Goal: Task Accomplishment & Management: Use online tool/utility

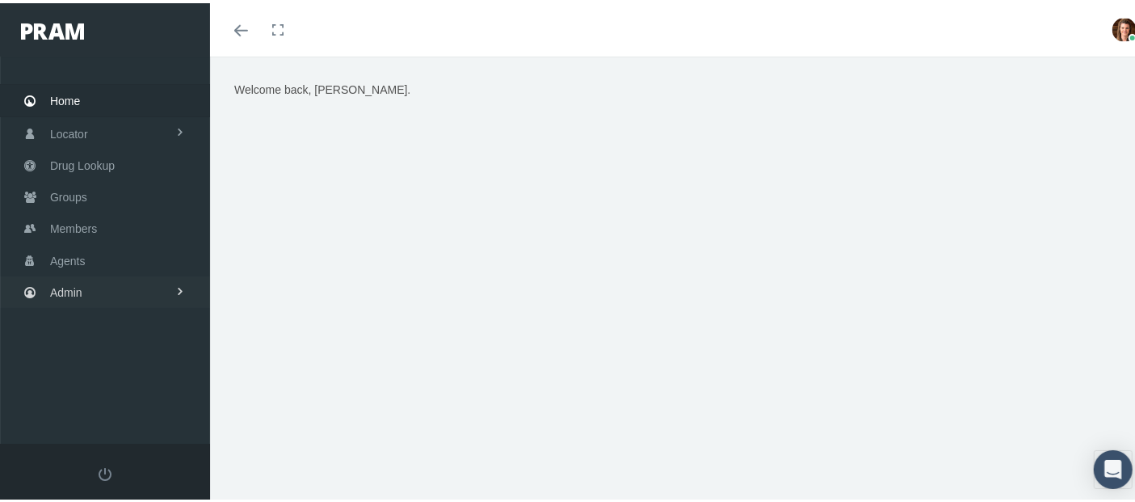
click at [124, 276] on link "Admin" at bounding box center [105, 289] width 210 height 32
click at [111, 346] on link "Agents" at bounding box center [105, 353] width 210 height 28
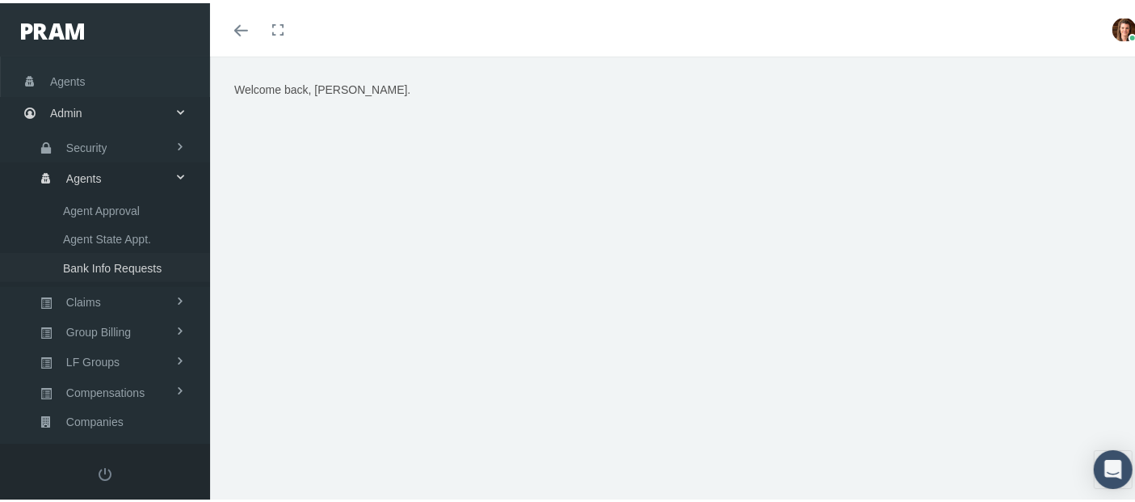
click at [116, 264] on span "Bank Info Requests" at bounding box center [112, 264] width 99 height 27
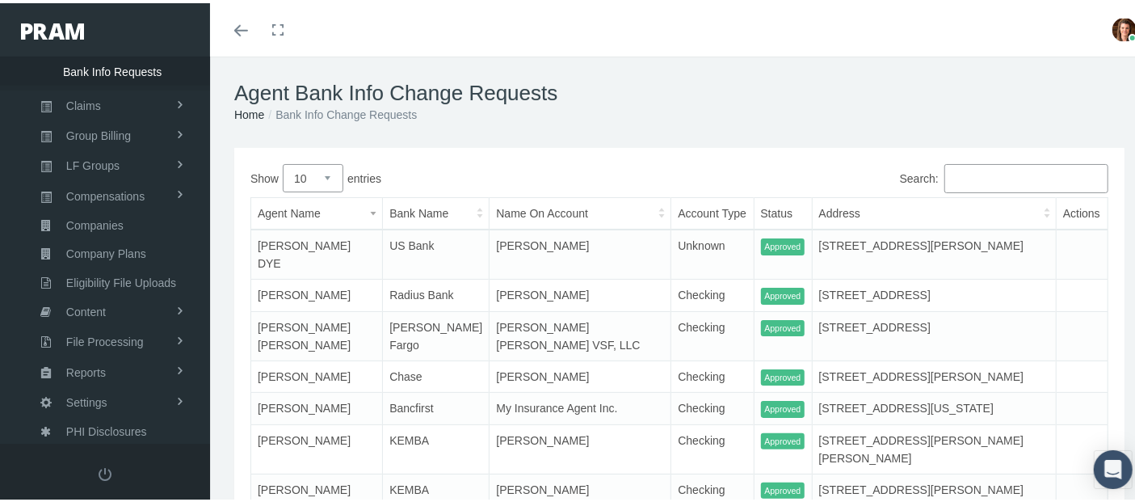
click at [327, 177] on select "10 25 50 100" at bounding box center [313, 175] width 61 height 28
select select "100"
click at [283, 161] on select "10 25 50 100" at bounding box center [313, 175] width 61 height 28
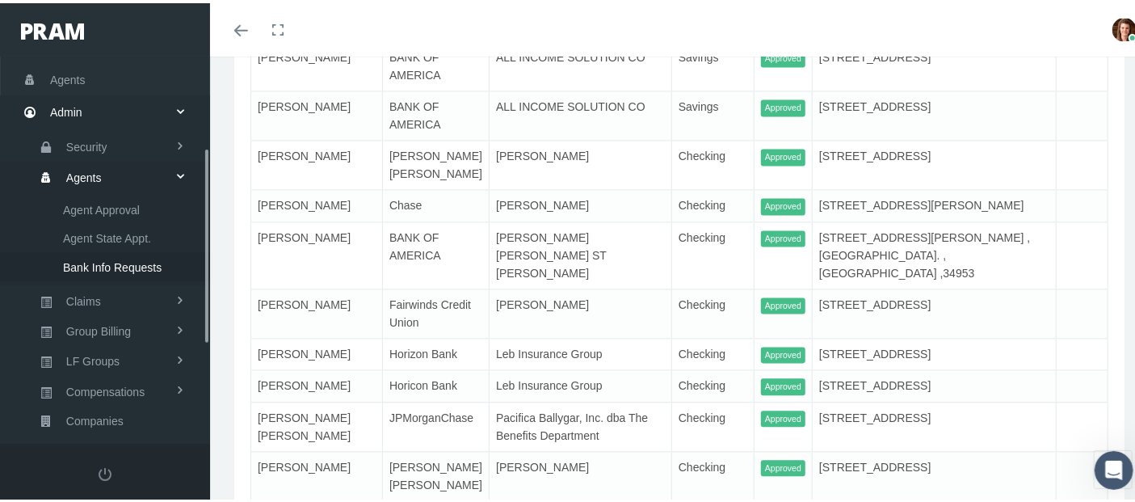
scroll to position [269, 0]
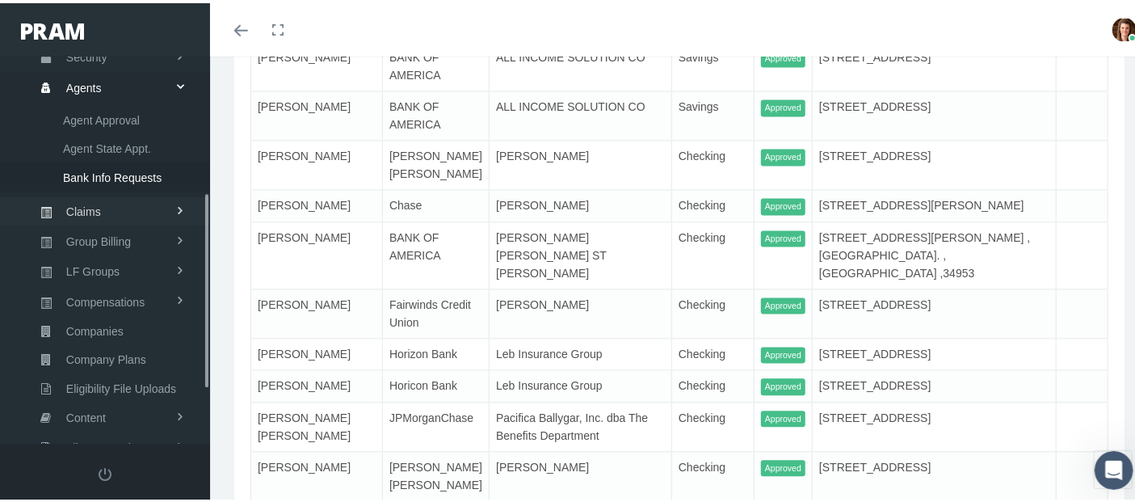
click at [94, 205] on span "Claims" at bounding box center [83, 208] width 35 height 27
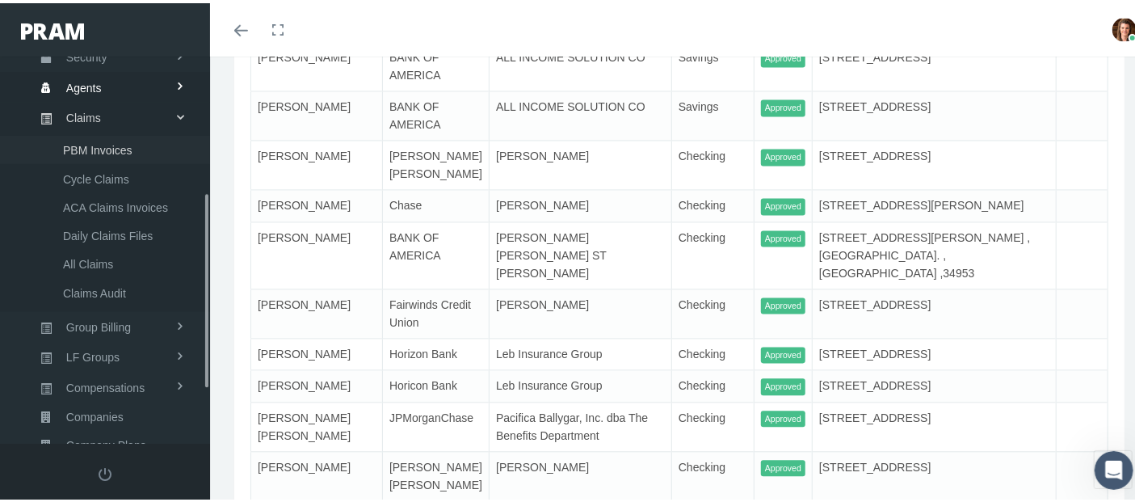
click at [123, 144] on span "PBM Invoices" at bounding box center [97, 146] width 69 height 27
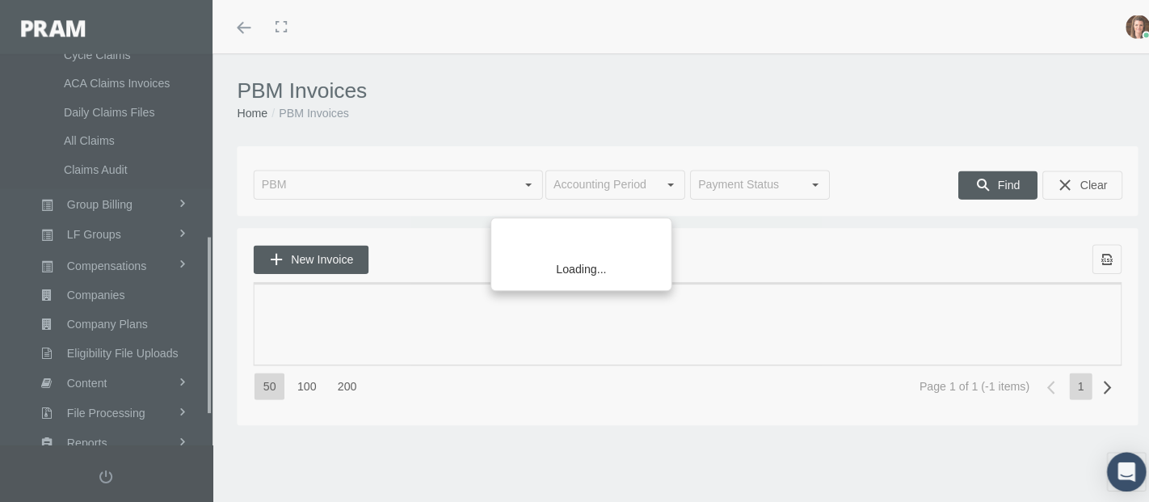
scroll to position [398, 0]
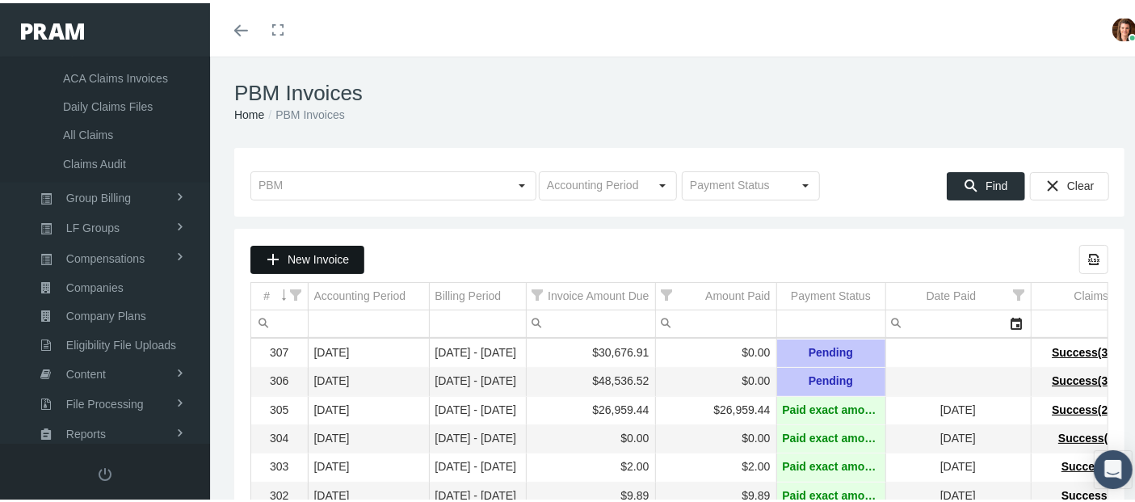
click at [313, 261] on span "New Invoice" at bounding box center [318, 256] width 61 height 13
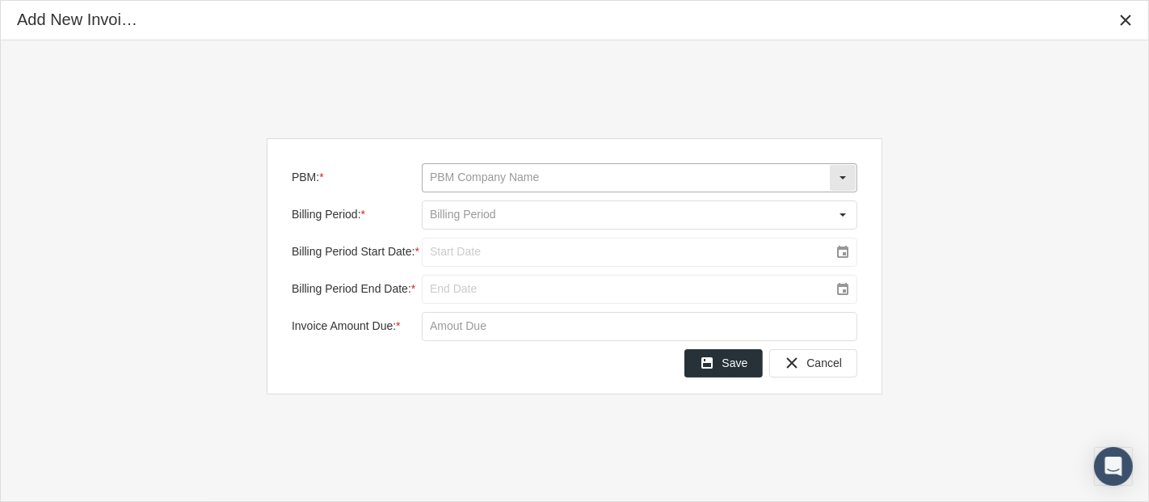
click at [562, 173] on input "PBM: *" at bounding box center [626, 177] width 406 height 27
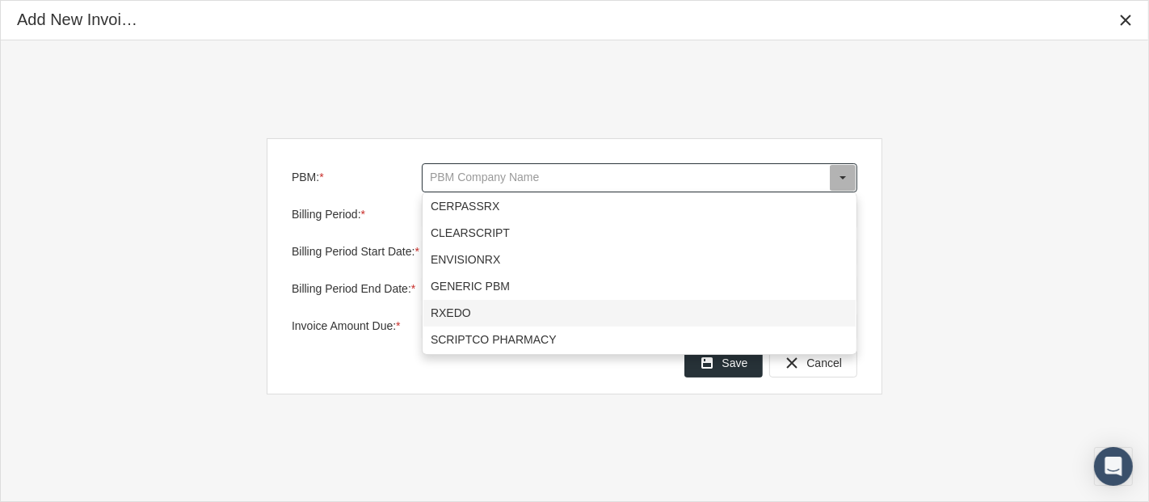
click at [458, 312] on div "RXEDO" at bounding box center [639, 313] width 432 height 27
type input "RXEDO"
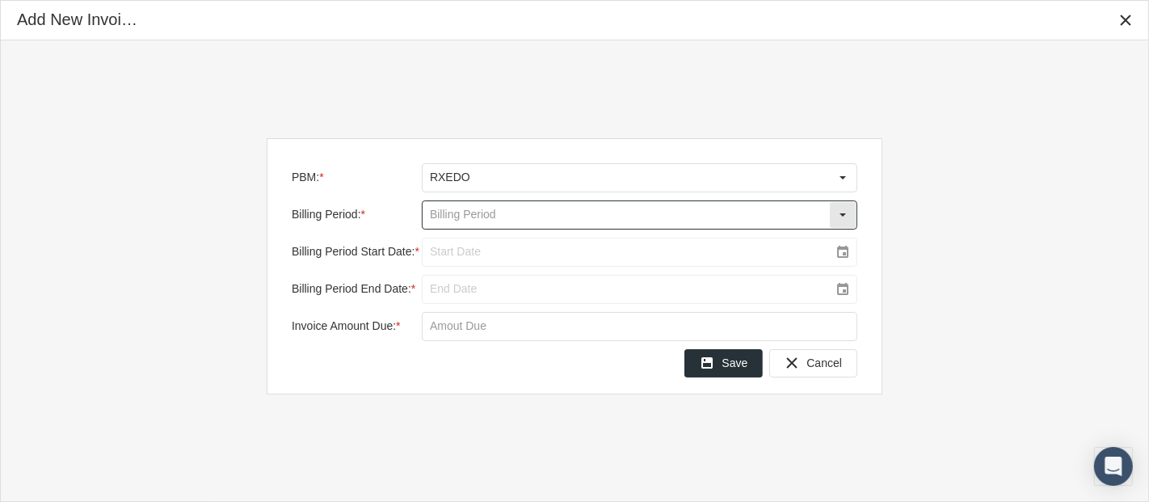
click at [439, 209] on input "Billing Period: *" at bounding box center [626, 214] width 406 height 27
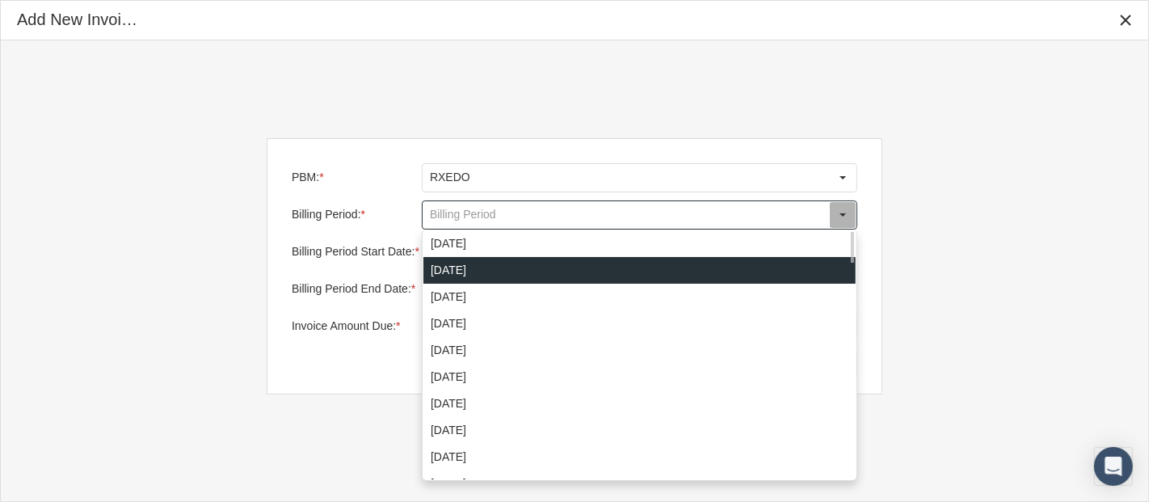
click at [536, 268] on div "[DATE]" at bounding box center [639, 270] width 432 height 27
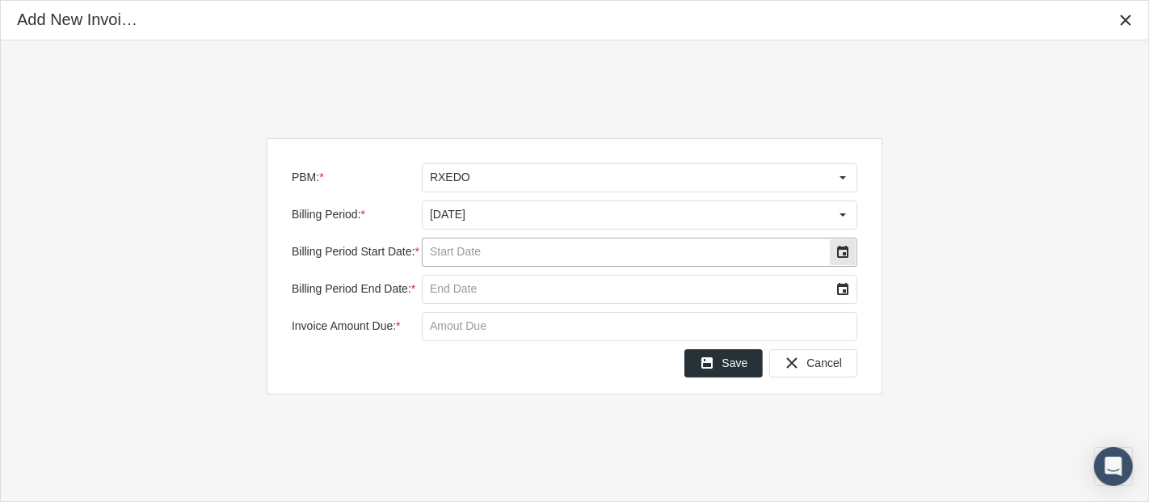
click at [847, 258] on div "Select" at bounding box center [843, 252] width 26 height 26
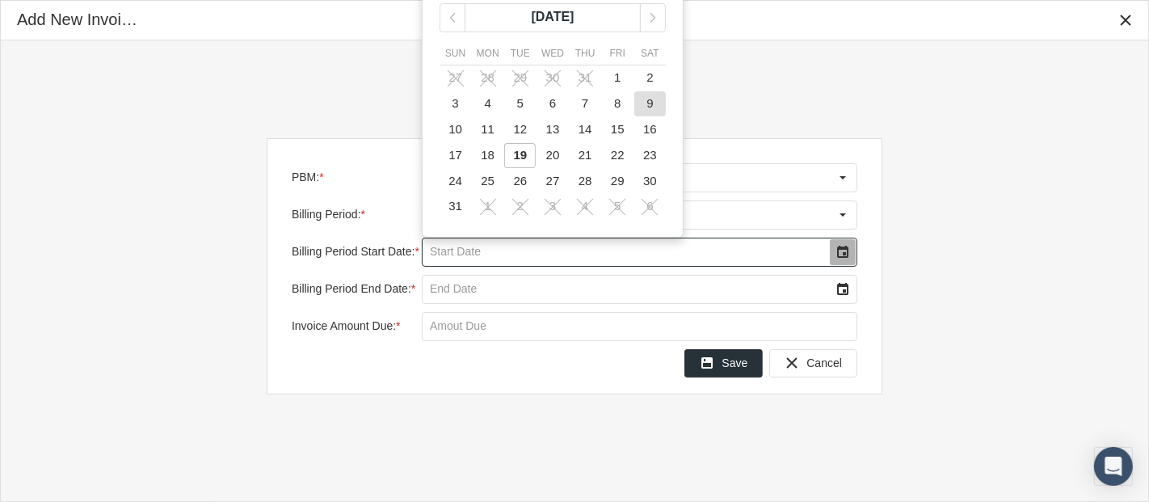
click at [644, 100] on td "9" at bounding box center [649, 104] width 32 height 26
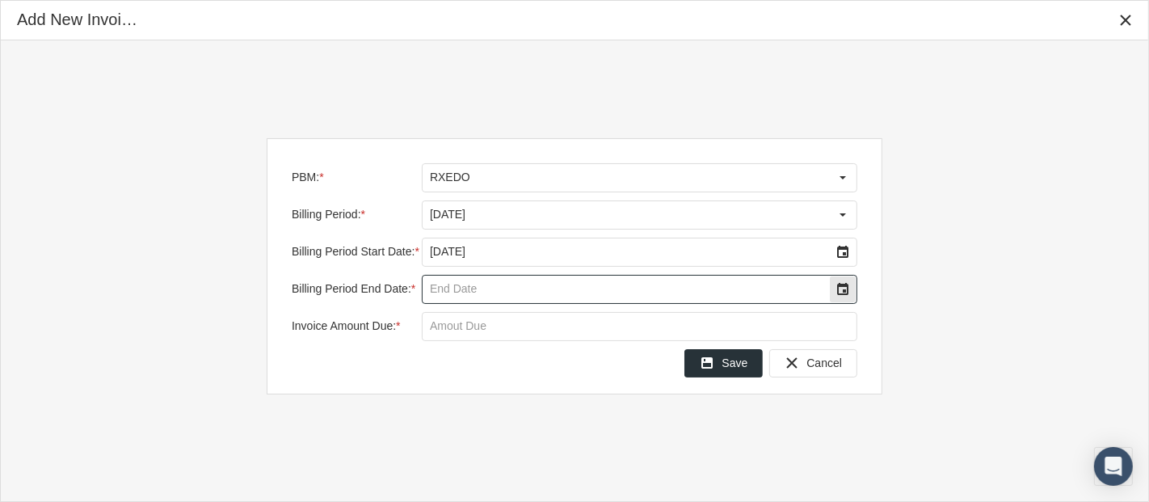
click at [843, 284] on div "Select" at bounding box center [843, 289] width 26 height 26
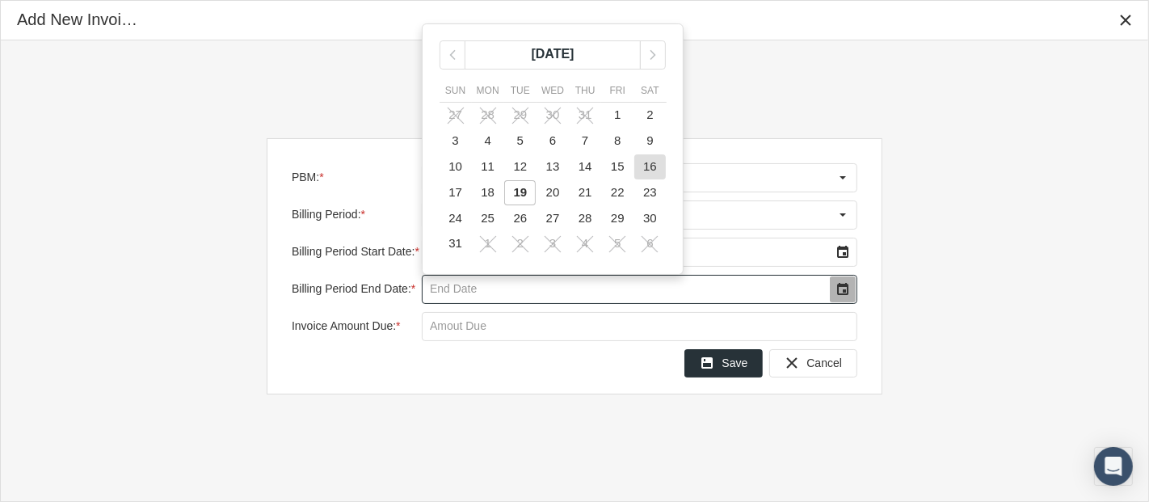
click at [652, 163] on span "16" at bounding box center [650, 166] width 14 height 14
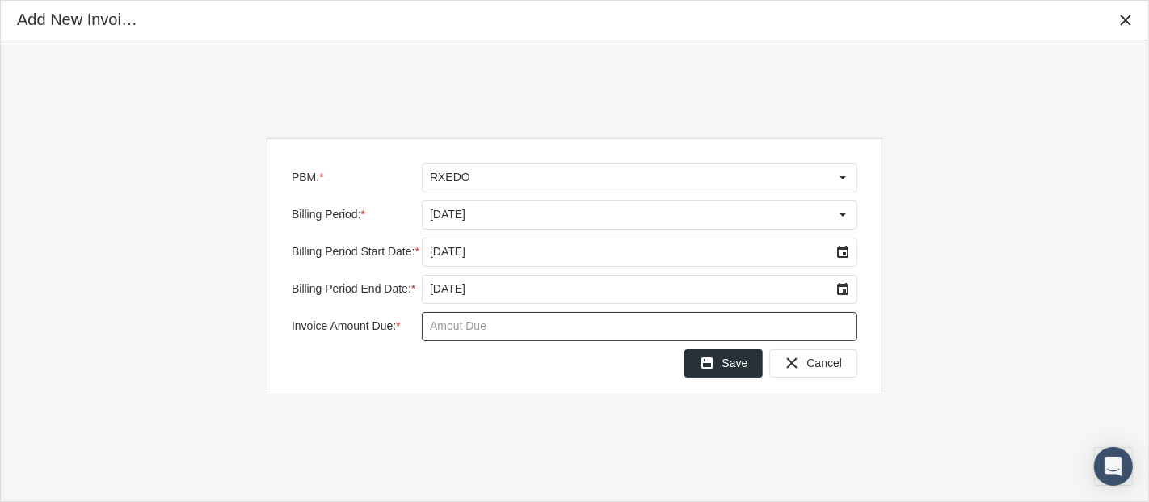
click at [452, 318] on input "Invoice Amount Due: *" at bounding box center [640, 326] width 434 height 27
type input "$ 43,768.79"
click at [500, 328] on input "$ 43,768.79" at bounding box center [640, 326] width 434 height 27
click at [494, 330] on input "$ 43,768.79" at bounding box center [640, 326] width 434 height 27
click at [729, 365] on span "Save" at bounding box center [734, 362] width 26 height 13
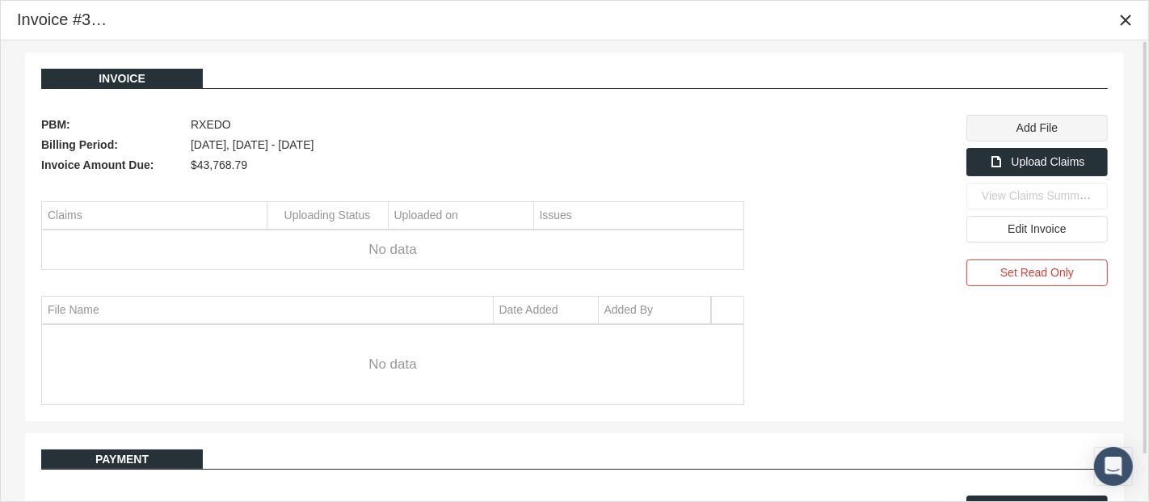
click at [1044, 132] on span "Add File" at bounding box center [1036, 127] width 41 height 13
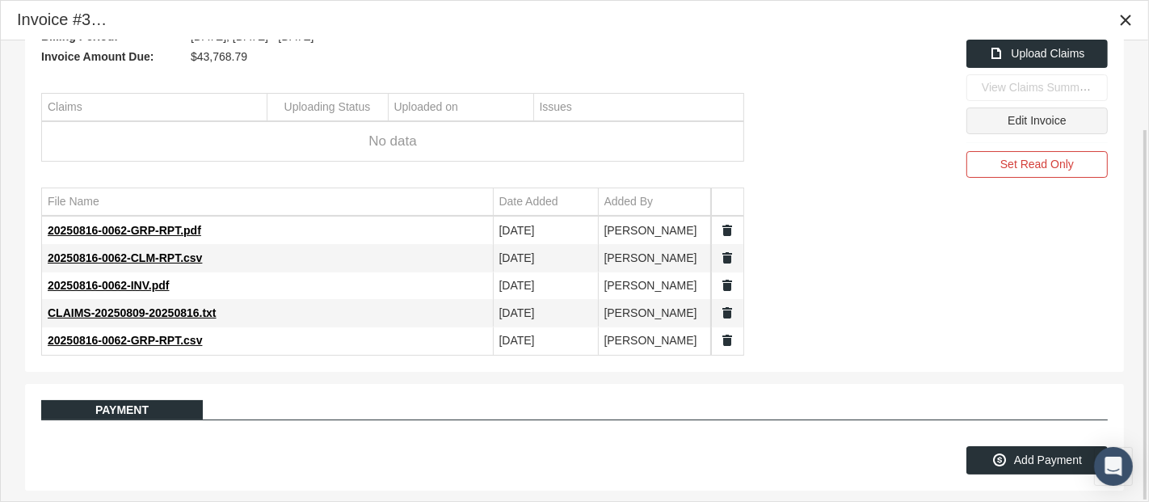
scroll to position [29, 0]
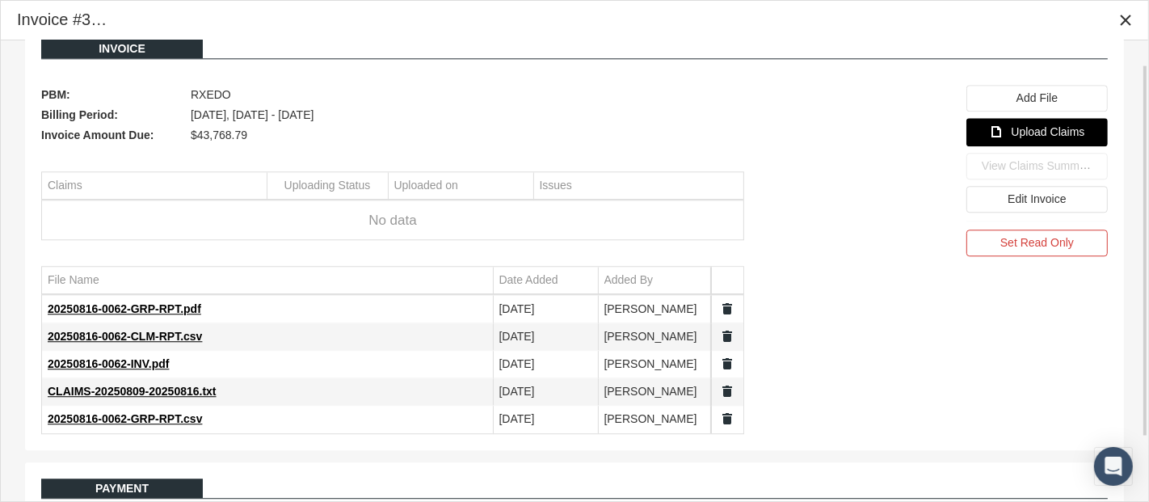
click at [1032, 134] on span "Upload Claims" at bounding box center [1048, 131] width 74 height 13
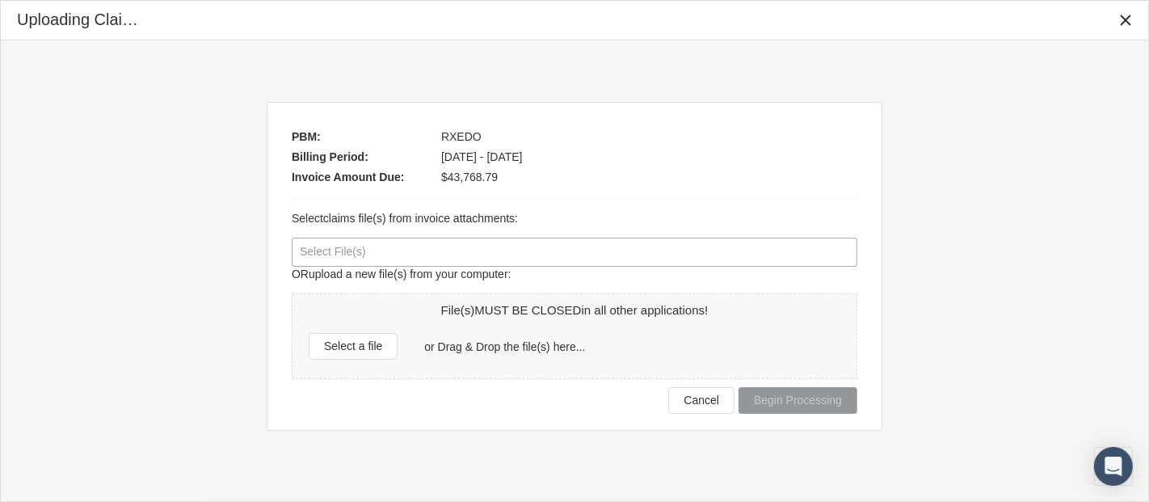
click at [367, 248] on div at bounding box center [574, 251] width 564 height 27
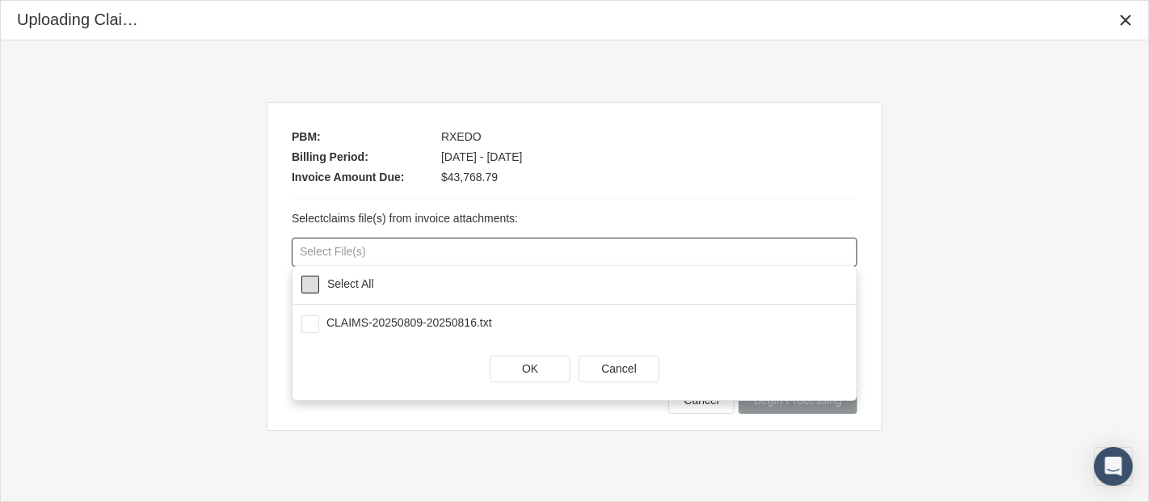
click at [318, 280] on span at bounding box center [310, 284] width 18 height 18
click at [527, 370] on span "OK" at bounding box center [530, 368] width 16 height 13
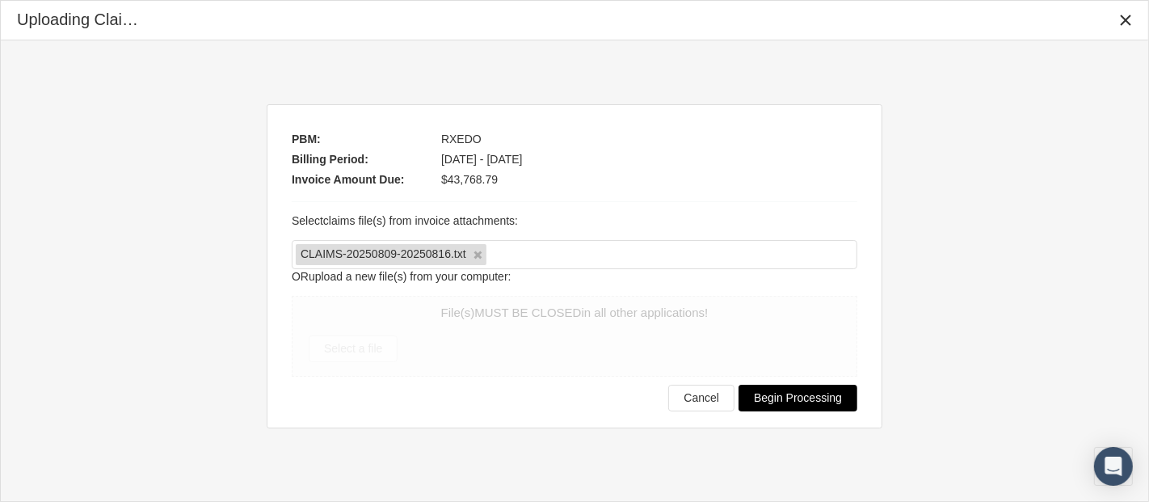
click at [808, 402] on span "Begin Processing" at bounding box center [798, 397] width 88 height 13
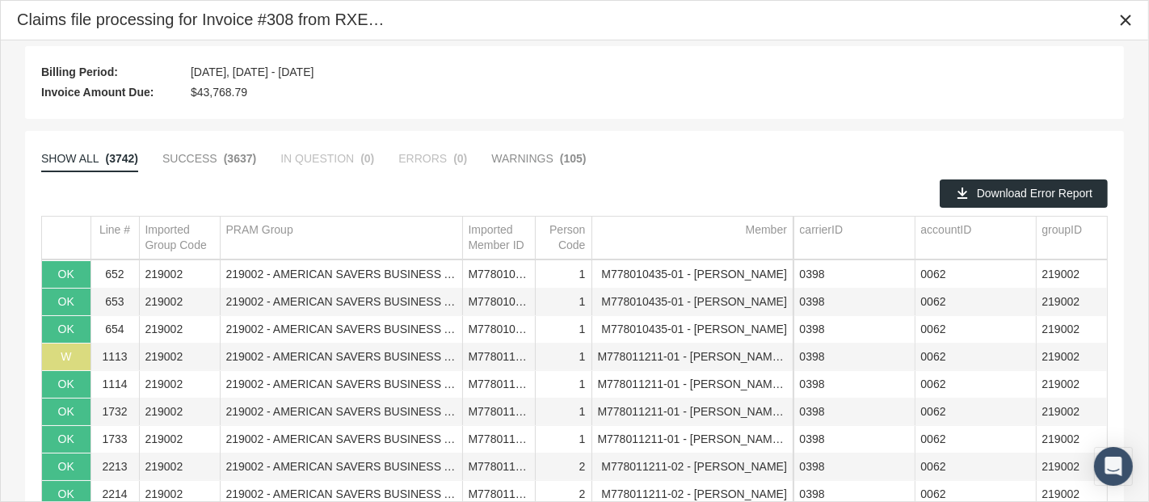
scroll to position [267, 0]
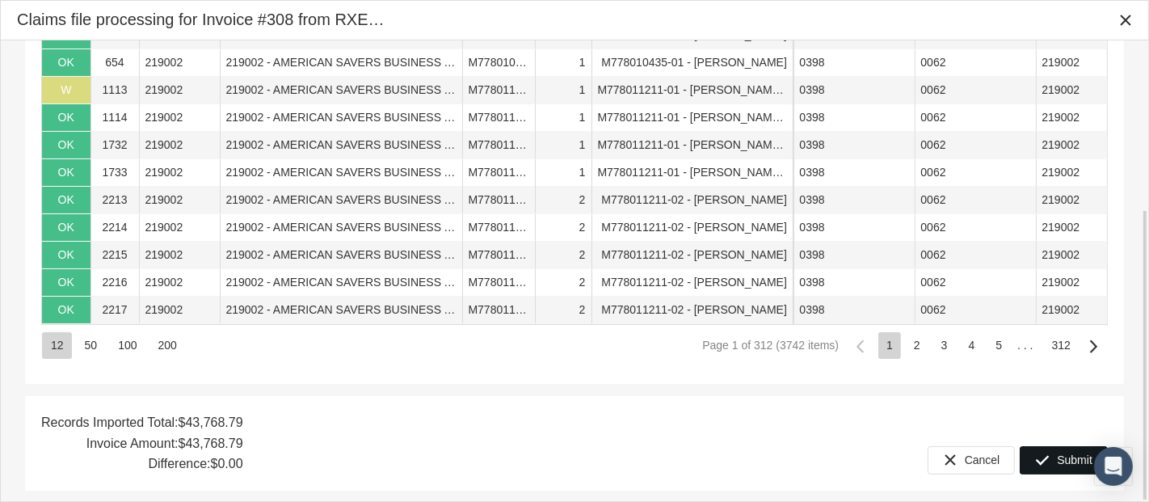
click at [1070, 462] on span "Submit" at bounding box center [1075, 459] width 36 height 13
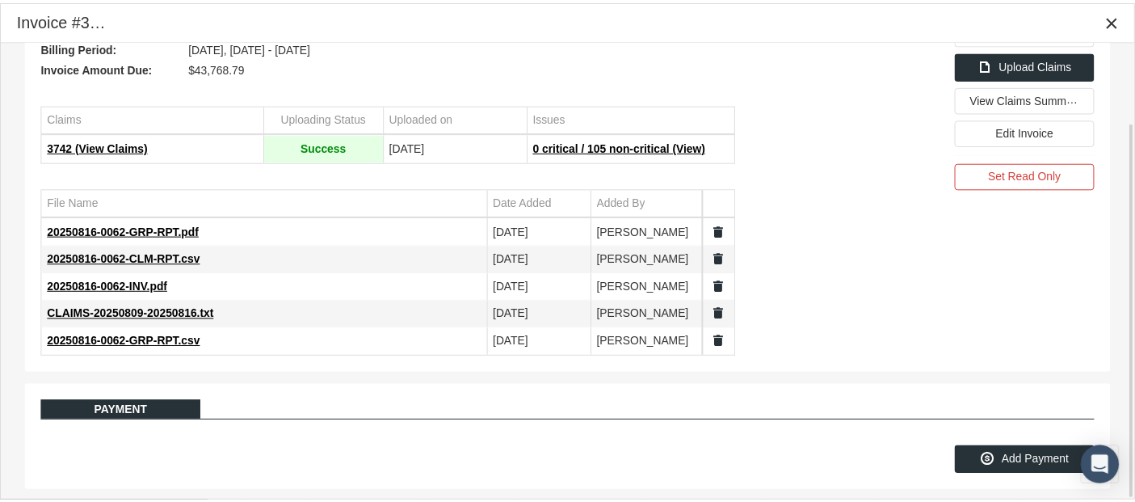
scroll to position [0, 0]
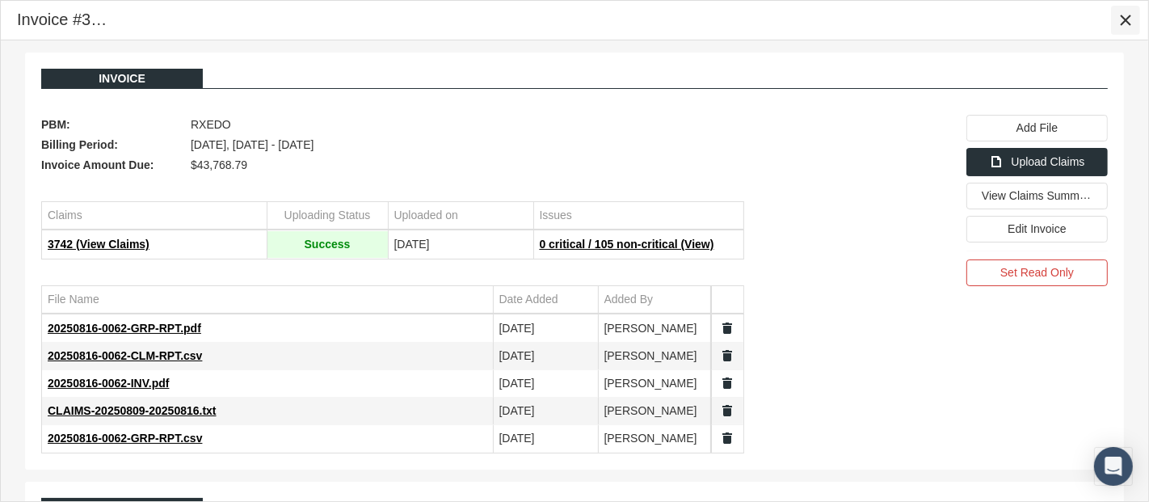
click at [1126, 21] on icon "Close" at bounding box center [1125, 20] width 15 height 15
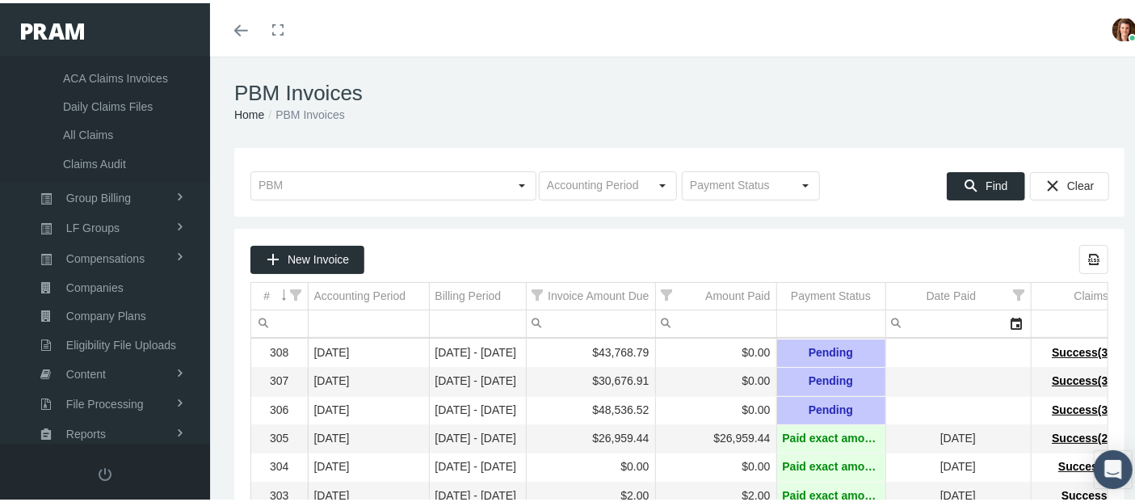
click at [240, 31] on icon "Toggle menubar" at bounding box center [241, 28] width 14 height 10
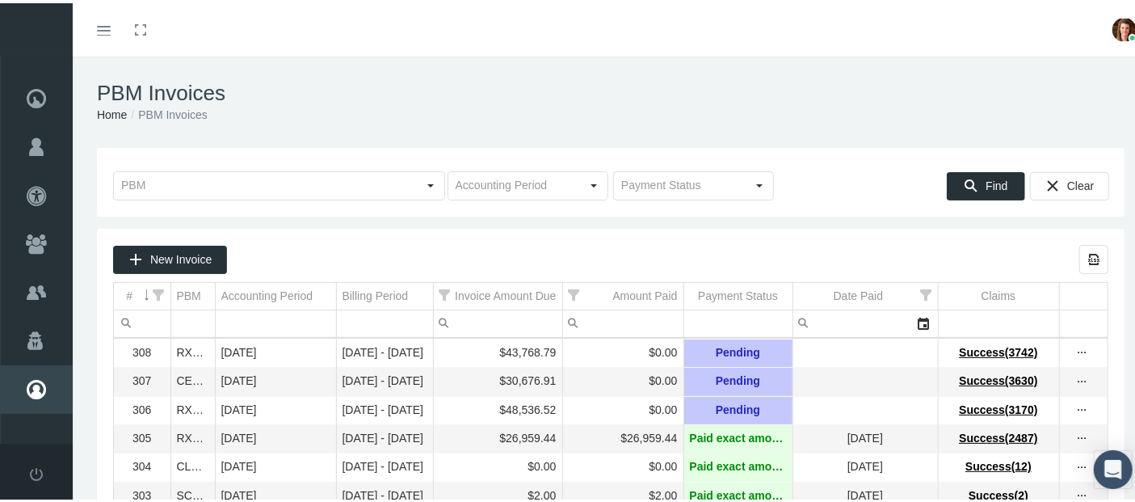
click at [107, 30] on icon "Toggle menubar" at bounding box center [104, 28] width 14 height 10
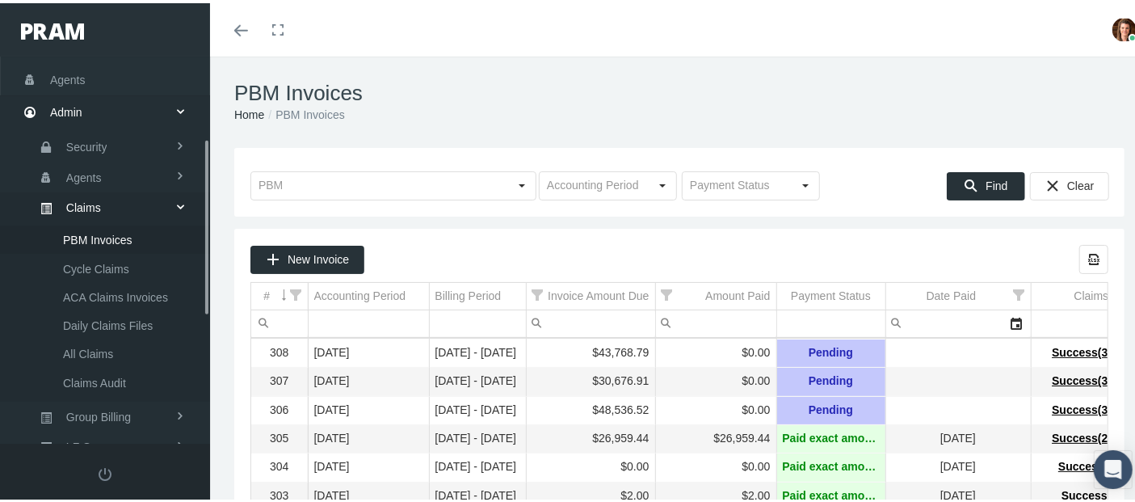
scroll to position [359, 0]
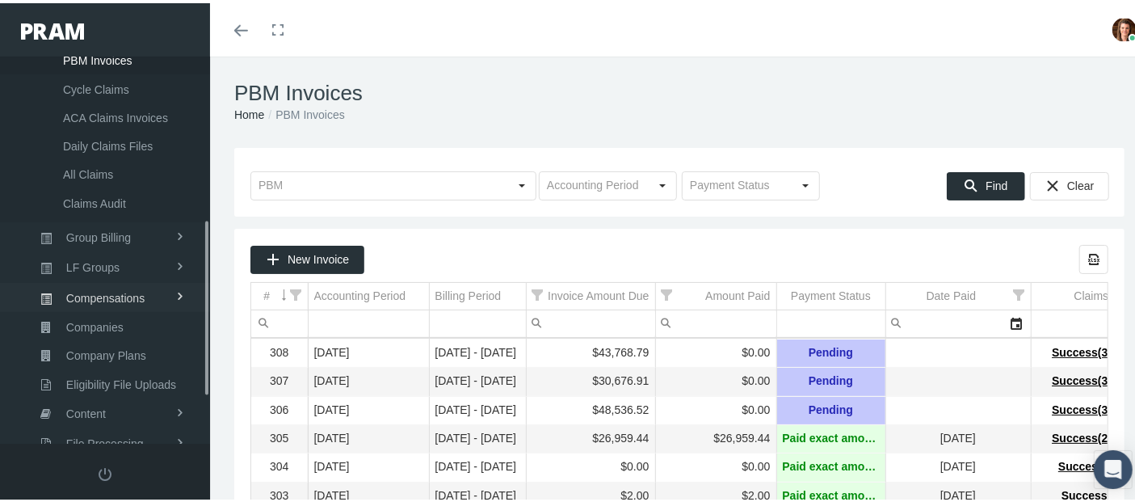
click at [120, 282] on span "Compensations" at bounding box center [105, 294] width 78 height 27
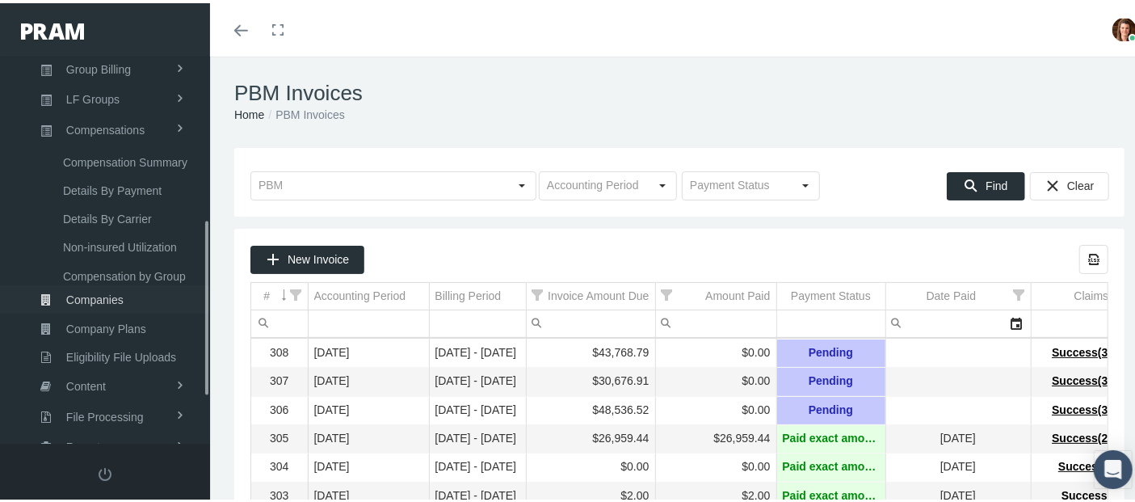
scroll to position [355, 0]
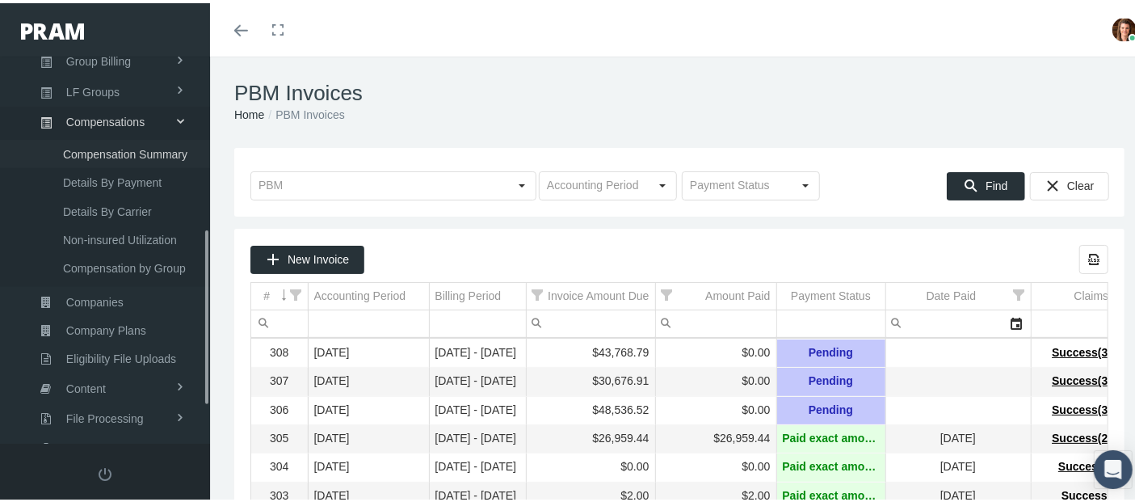
click at [120, 149] on span "Compensation Summary" at bounding box center [125, 150] width 124 height 27
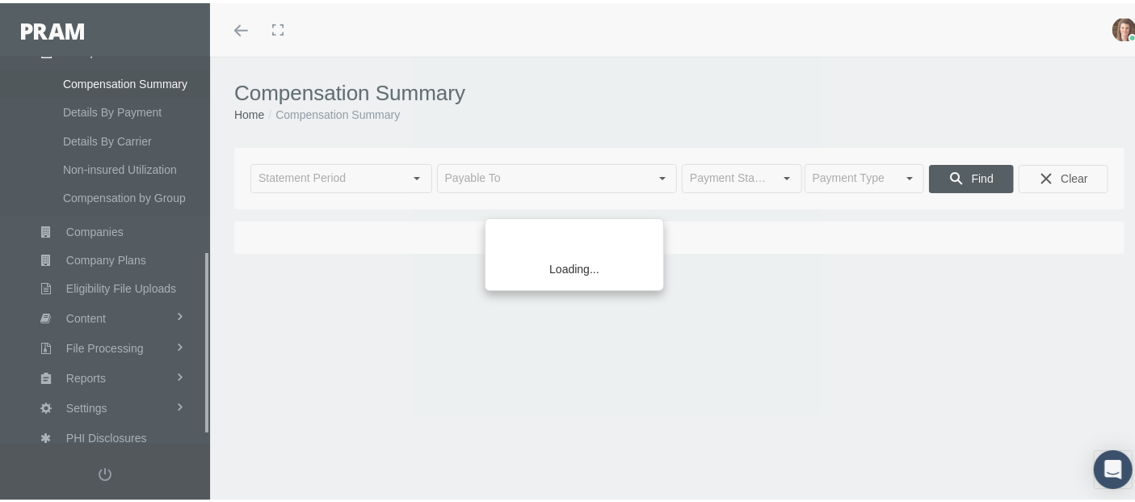
type input "[DATE]"
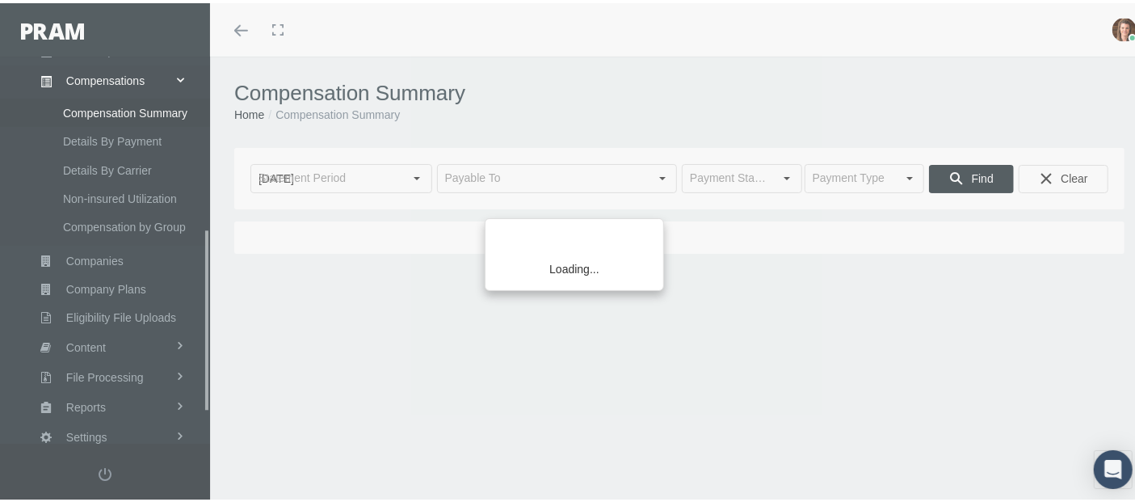
scroll to position [431, 0]
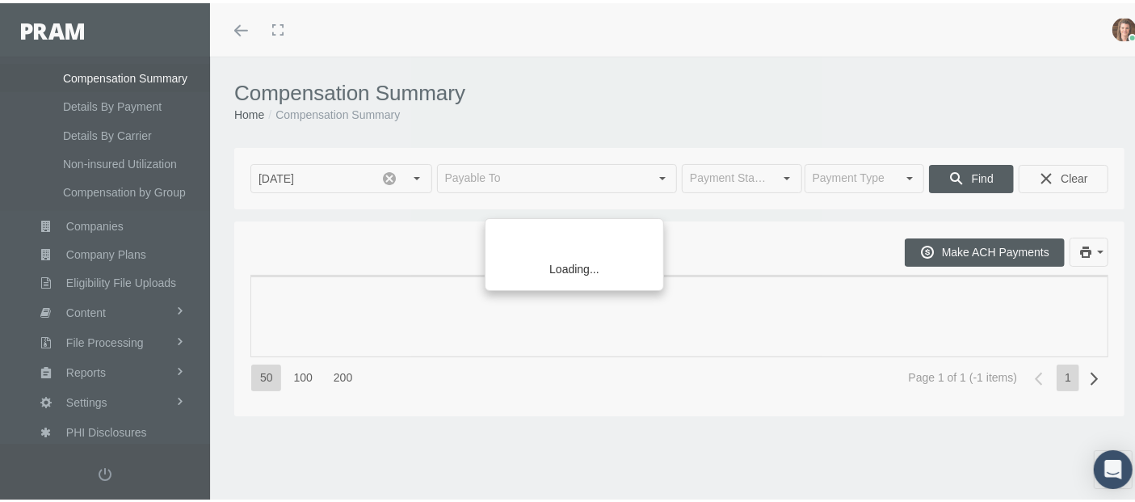
click at [120, 67] on div "Loading..." at bounding box center [567, 251] width 1135 height 502
click at [115, 71] on div "Loading..." at bounding box center [567, 251] width 1135 height 502
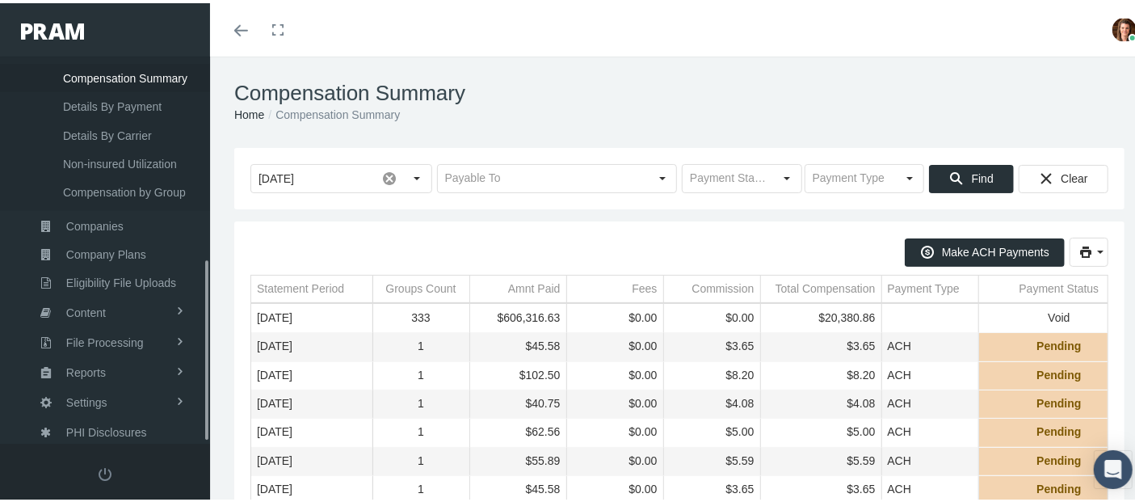
click at [113, 67] on span "Compensation Summary" at bounding box center [125, 74] width 124 height 27
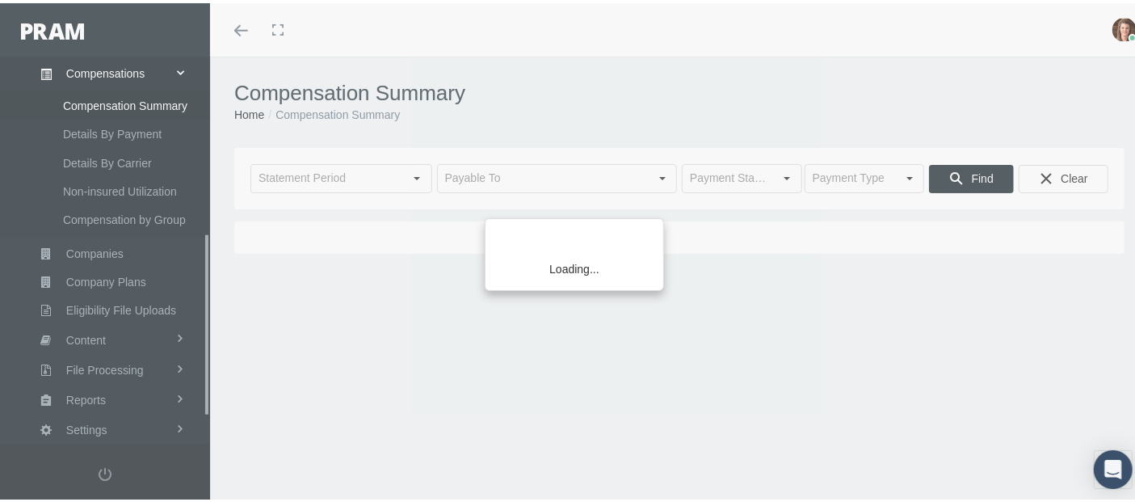
type input "[DATE]"
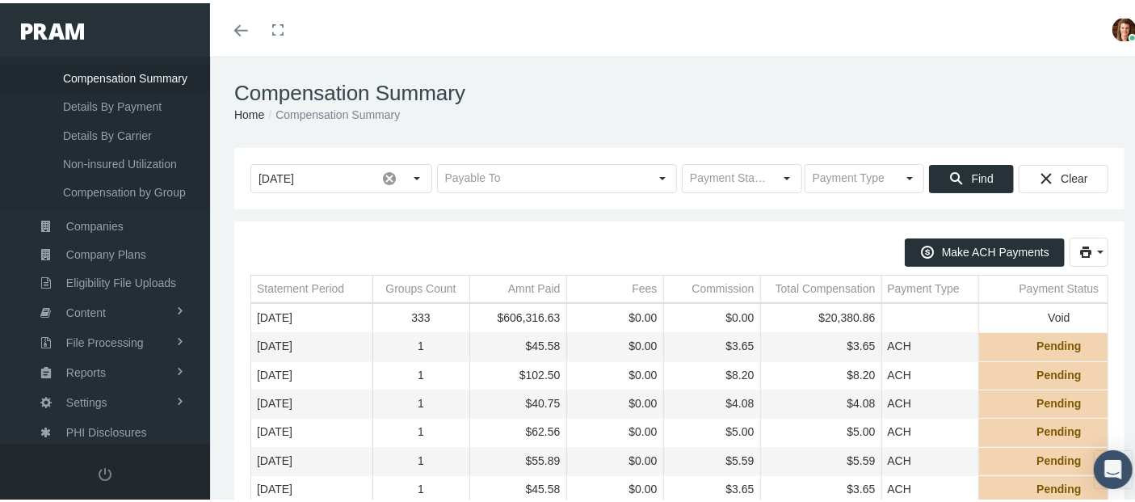
click at [243, 32] on link "Toggle menubar" at bounding box center [241, 26] width 38 height 53
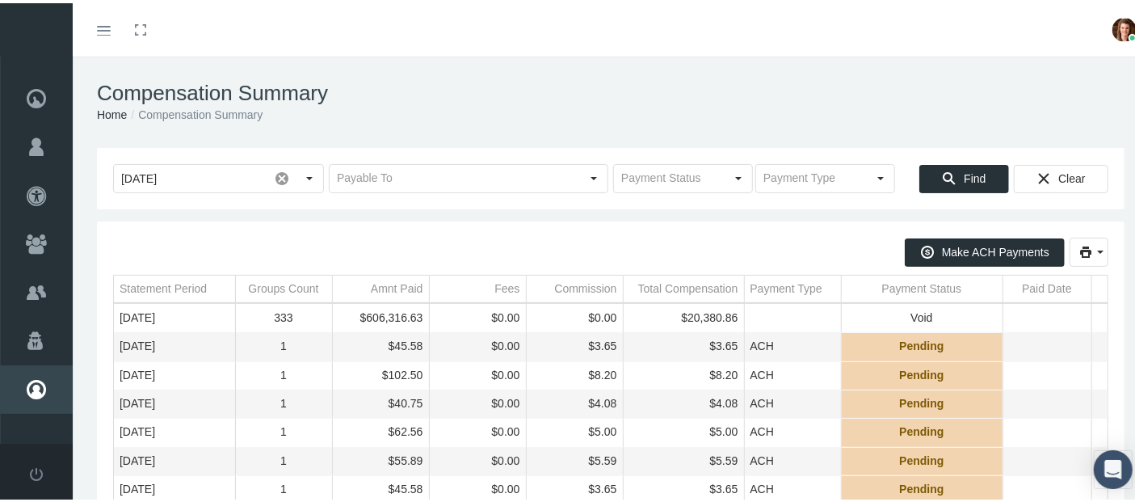
scroll to position [90, 0]
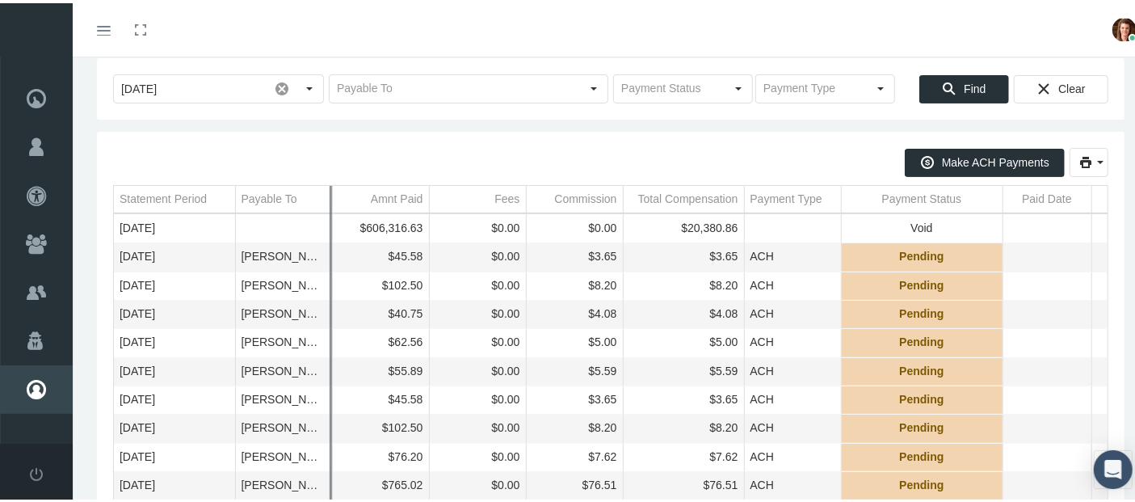
drag, startPoint x: 233, startPoint y: 189, endPoint x: 410, endPoint y: 226, distance: 180.0
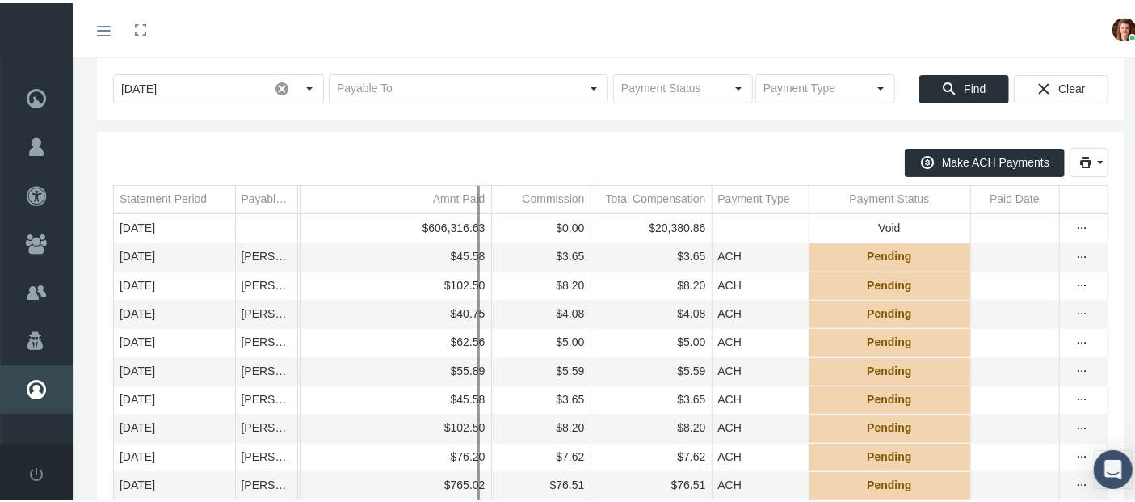
drag, startPoint x: 428, startPoint y: 196, endPoint x: 498, endPoint y: 208, distance: 70.7
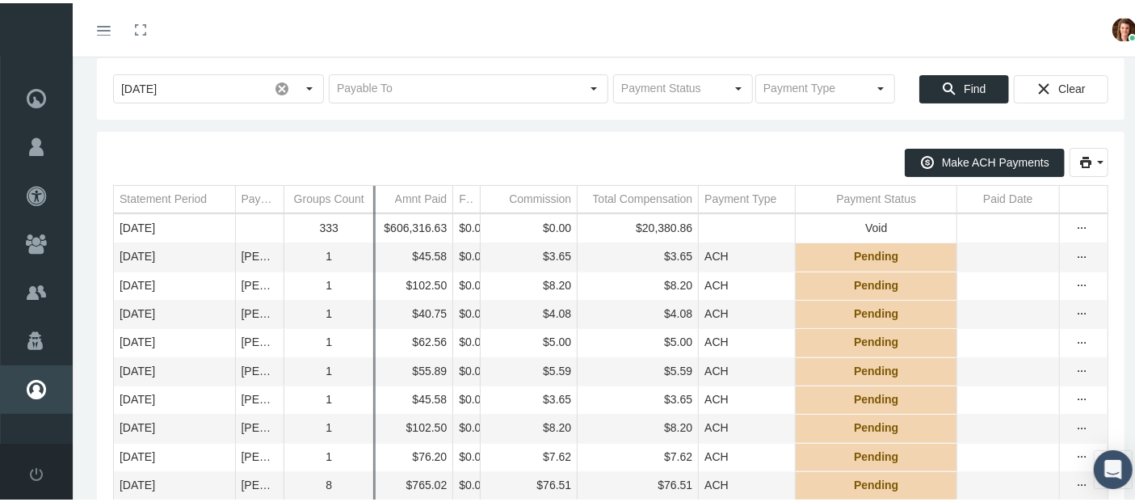
drag, startPoint x: 288, startPoint y: 191, endPoint x: 375, endPoint y: 200, distance: 87.8
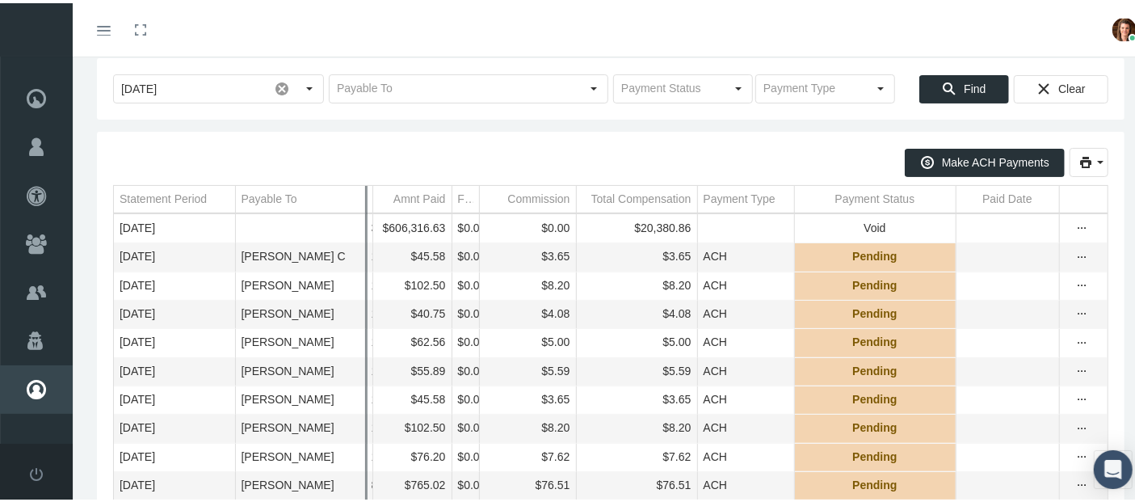
drag, startPoint x: 282, startPoint y: 189, endPoint x: 364, endPoint y: 201, distance: 83.3
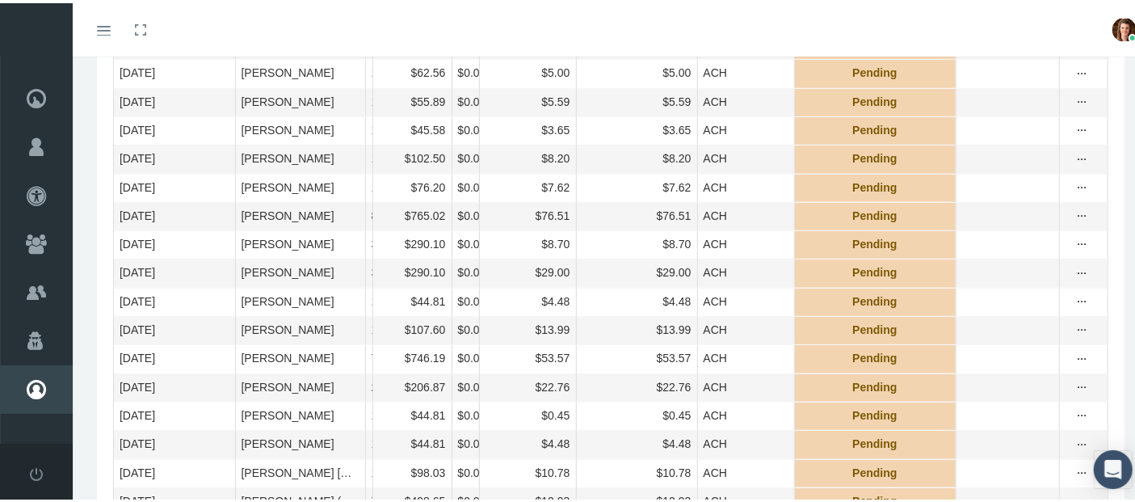
scroll to position [0, 0]
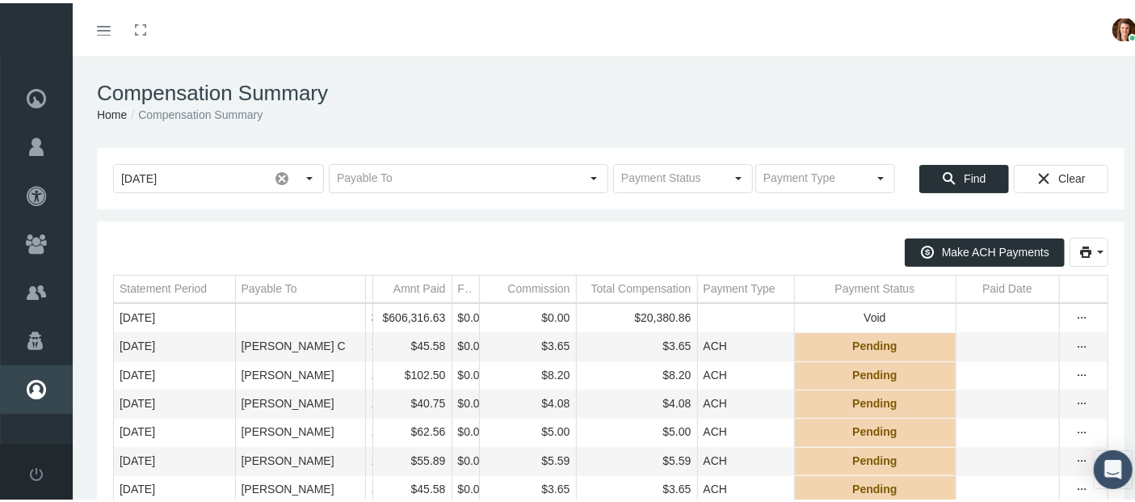
click at [275, 285] on div "Payable To" at bounding box center [270, 285] width 56 height 15
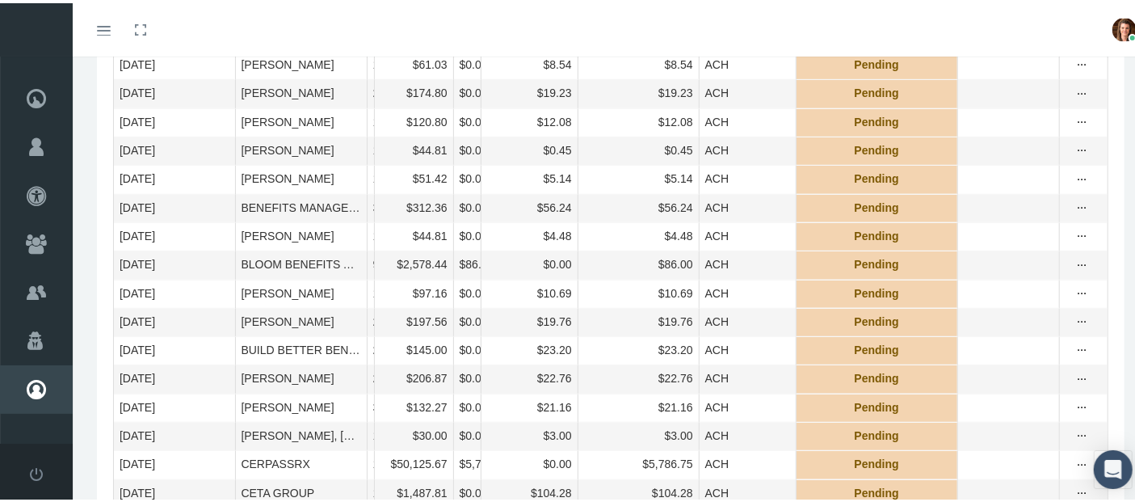
scroll to position [179, 0]
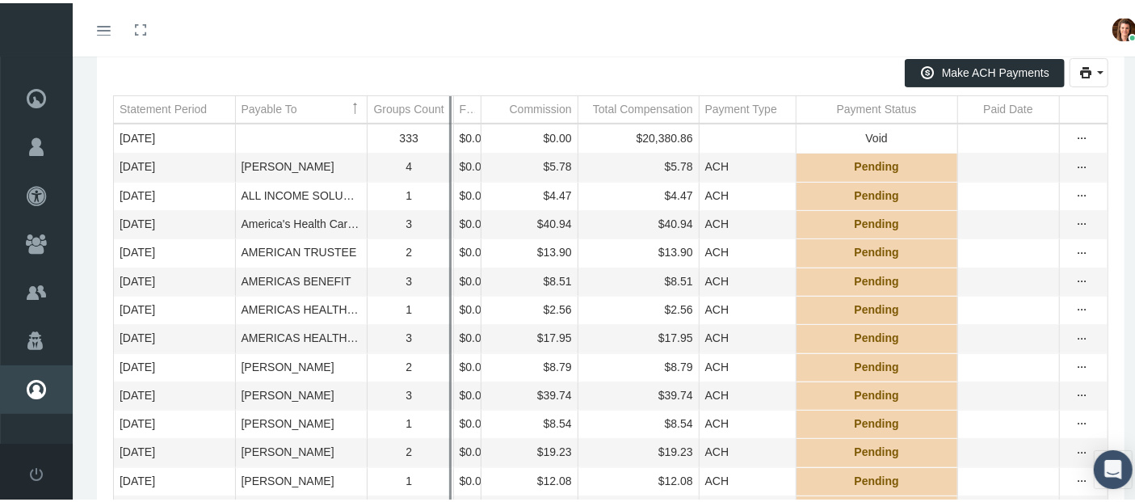
drag, startPoint x: 372, startPoint y: 105, endPoint x: 462, endPoint y: 116, distance: 91.1
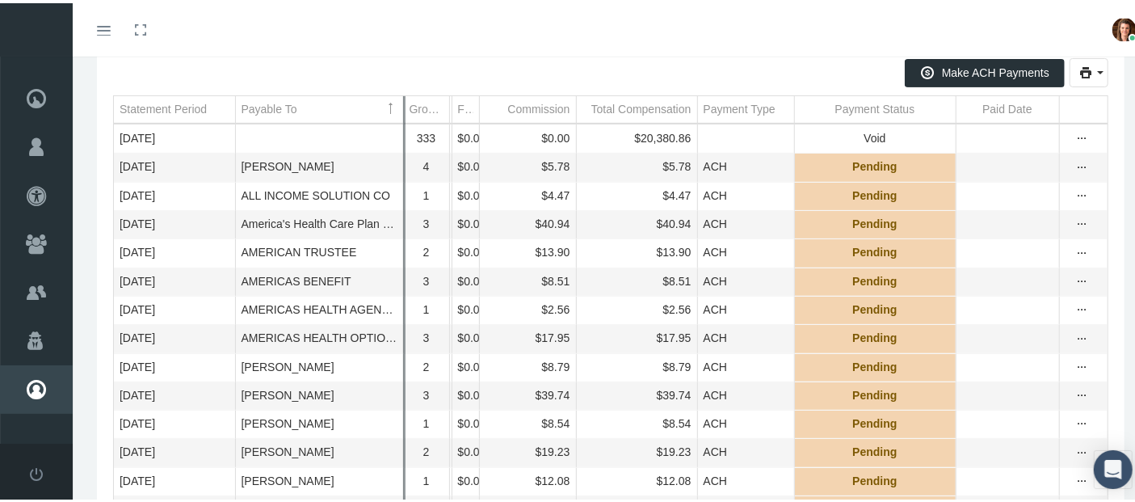
drag, startPoint x: 364, startPoint y: 105, endPoint x: 414, endPoint y: 104, distance: 49.3
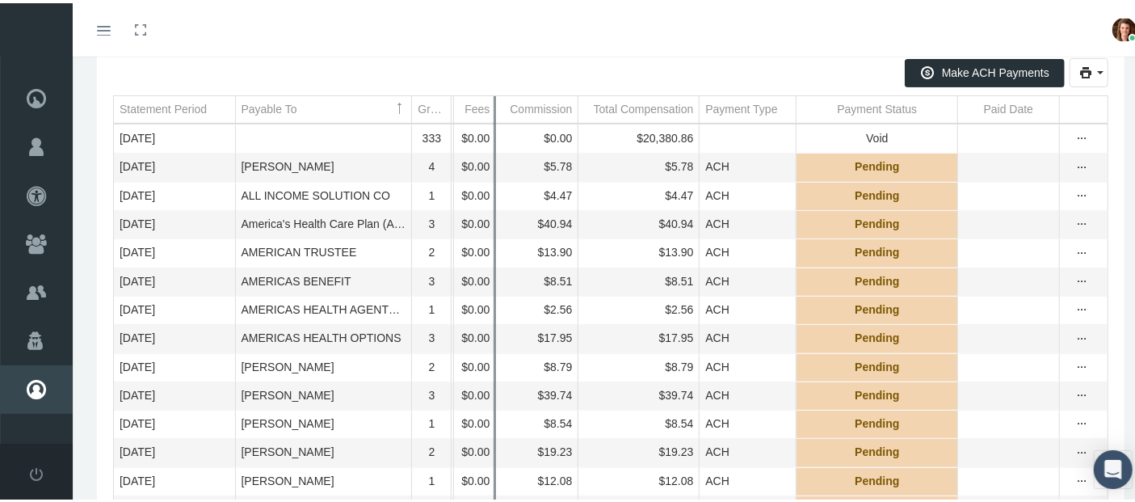
drag, startPoint x: 479, startPoint y: 103, endPoint x: 489, endPoint y: 116, distance: 15.5
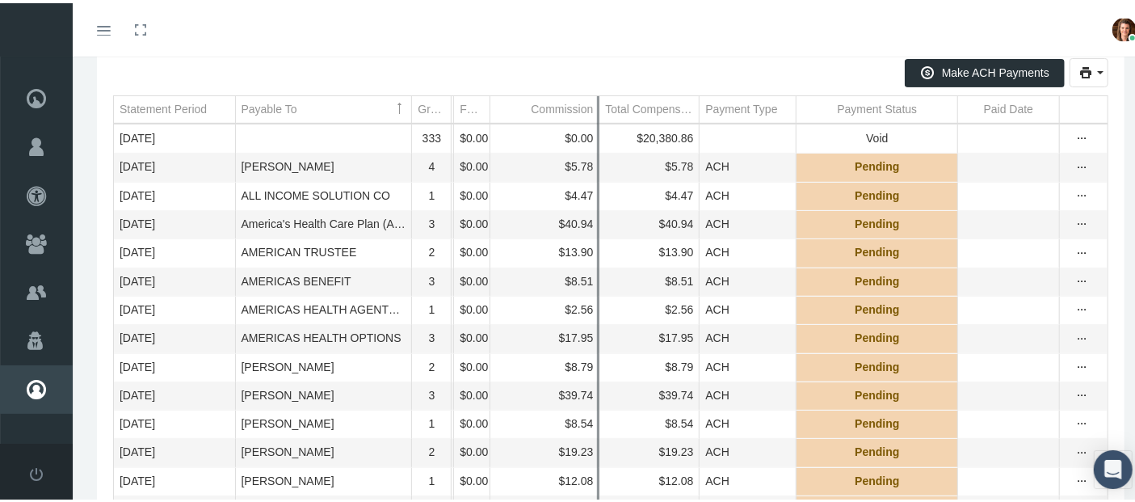
drag, startPoint x: 577, startPoint y: 108, endPoint x: 598, endPoint y: 121, distance: 24.7
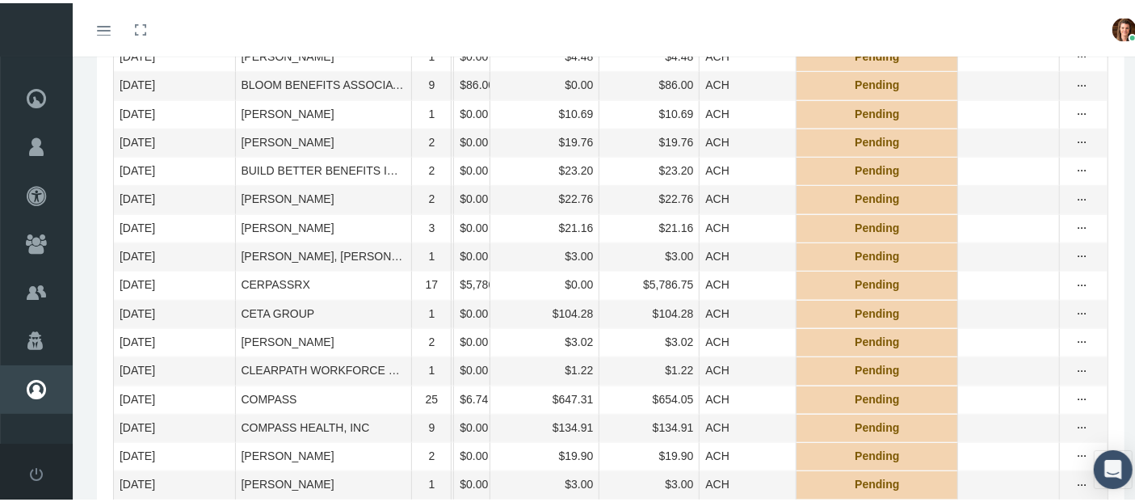
scroll to position [1346, 0]
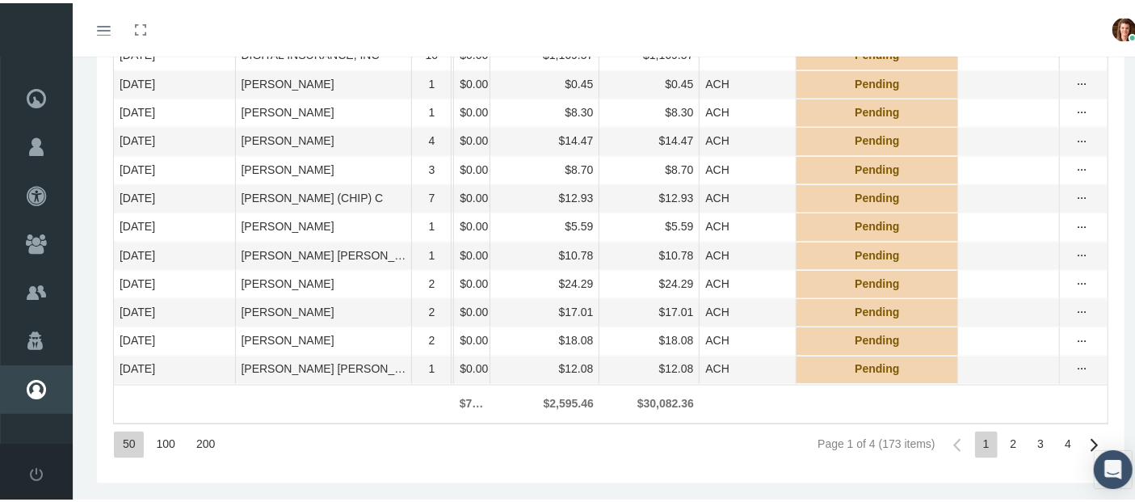
click at [204, 455] on div "200" at bounding box center [205, 441] width 36 height 27
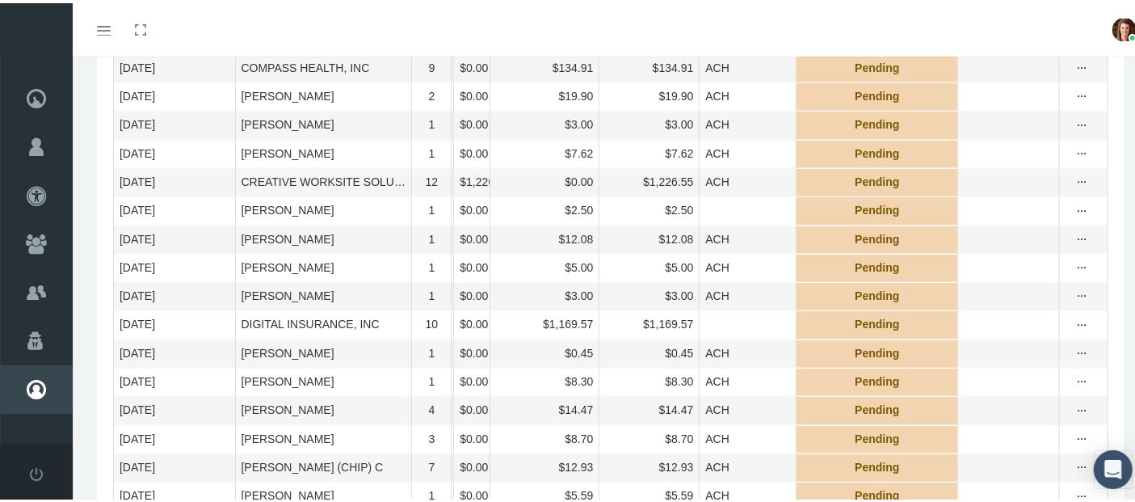
scroll to position [2866, 0]
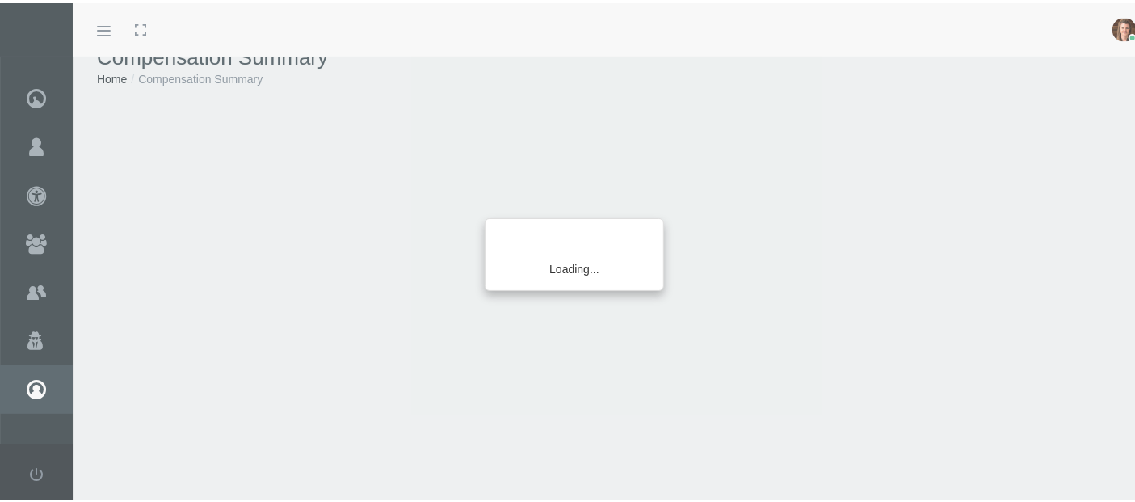
scroll to position [36, 0]
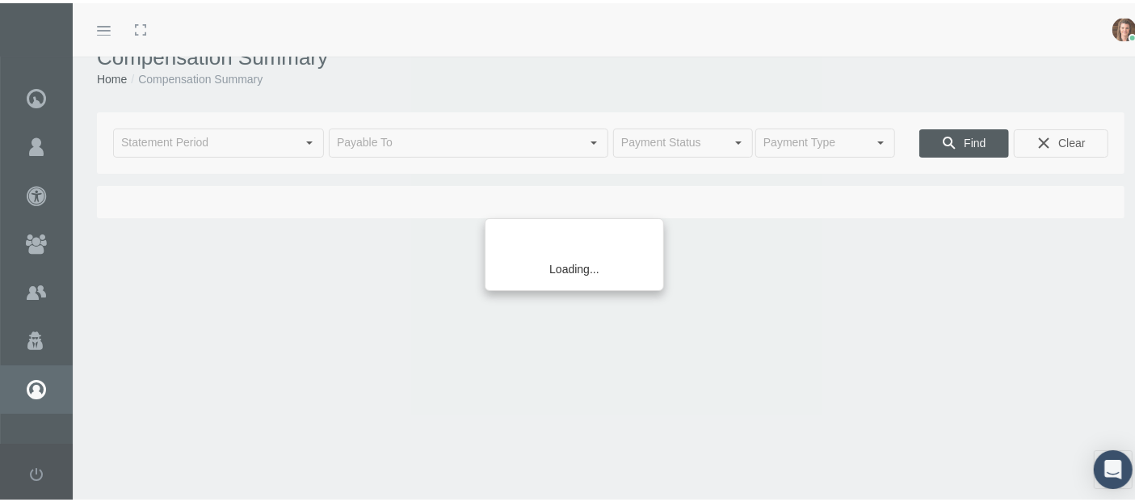
type input "[DATE]"
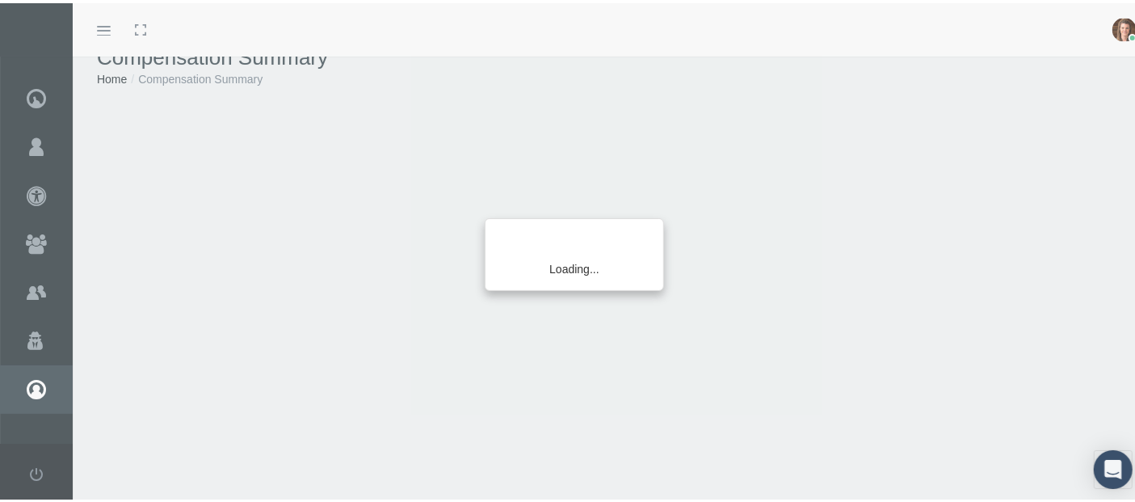
scroll to position [36, 0]
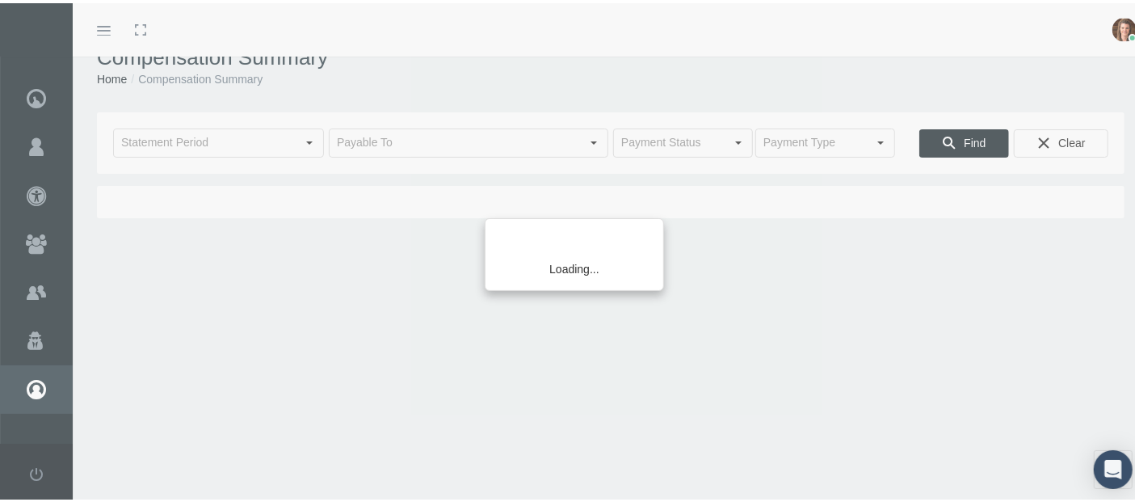
type input "[DATE]"
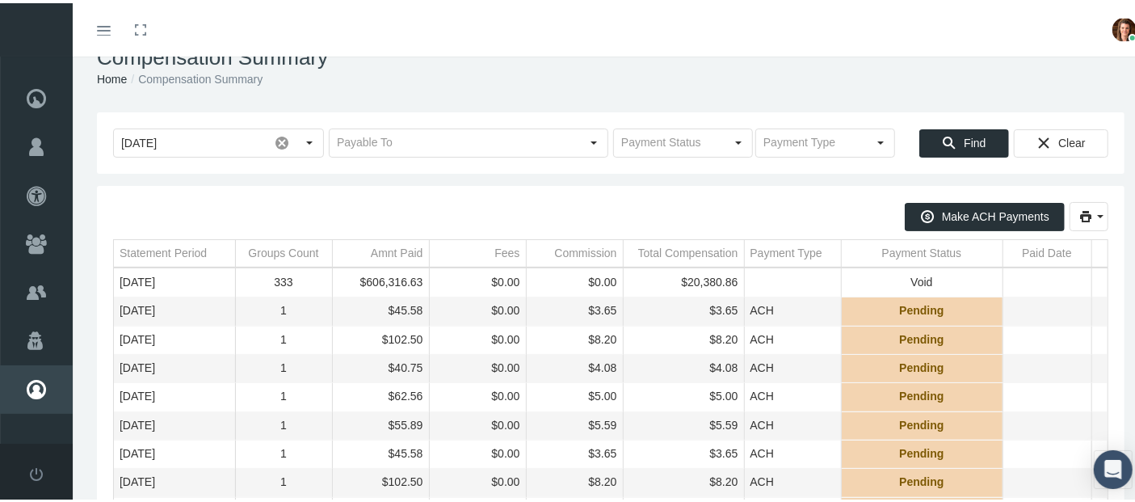
click at [654, 90] on div "Compensation Summary Home Compensation Summary" at bounding box center [611, 63] width 1076 height 91
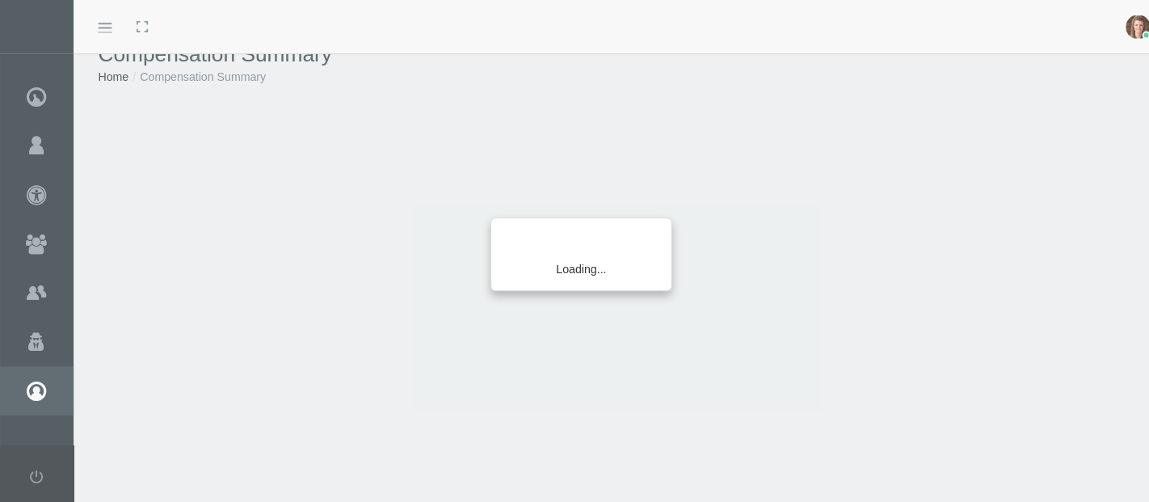
scroll to position [36, 0]
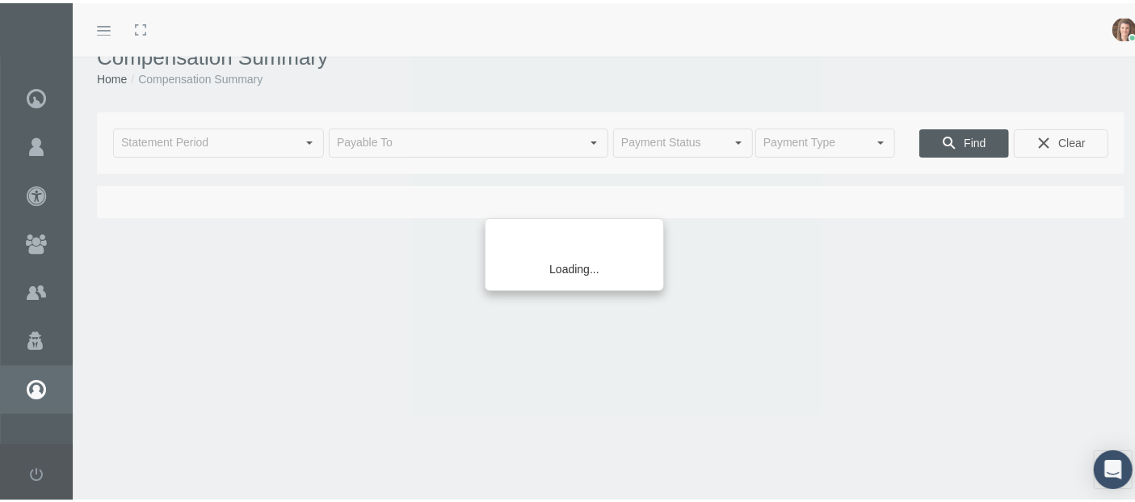
type input "[DATE]"
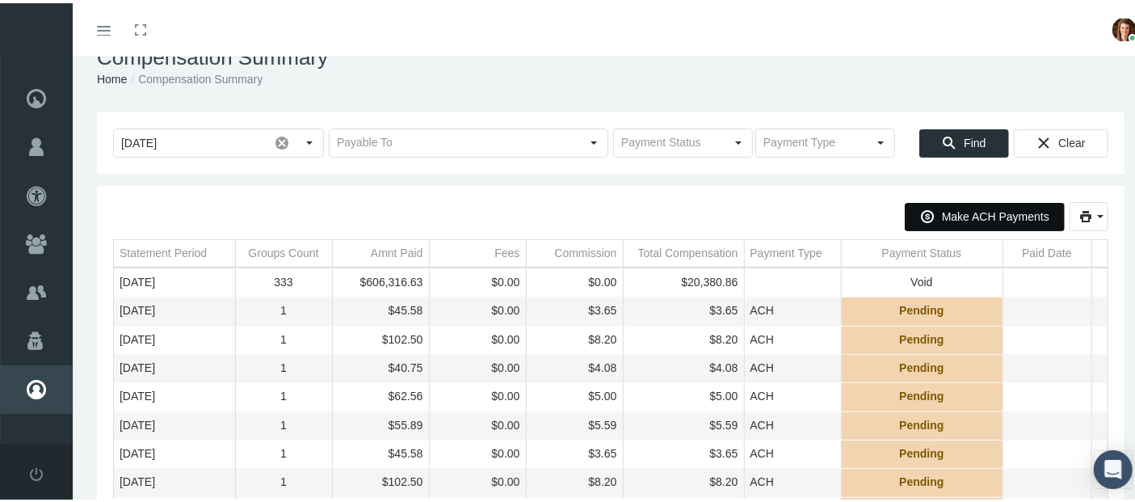
click at [974, 214] on span "Make ACH Payments" at bounding box center [995, 213] width 107 height 13
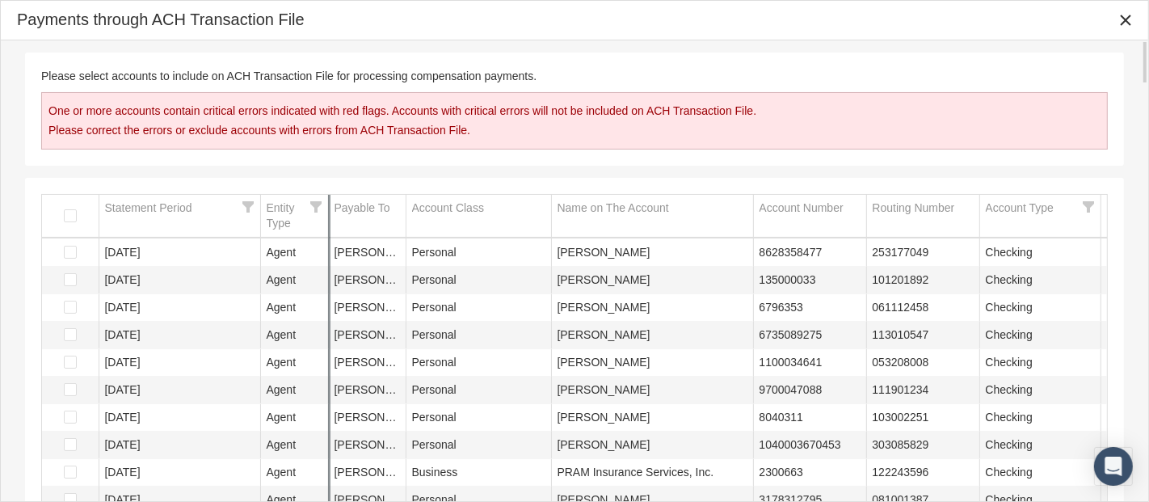
drag, startPoint x: 364, startPoint y: 228, endPoint x: 327, endPoint y: 225, distance: 37.2
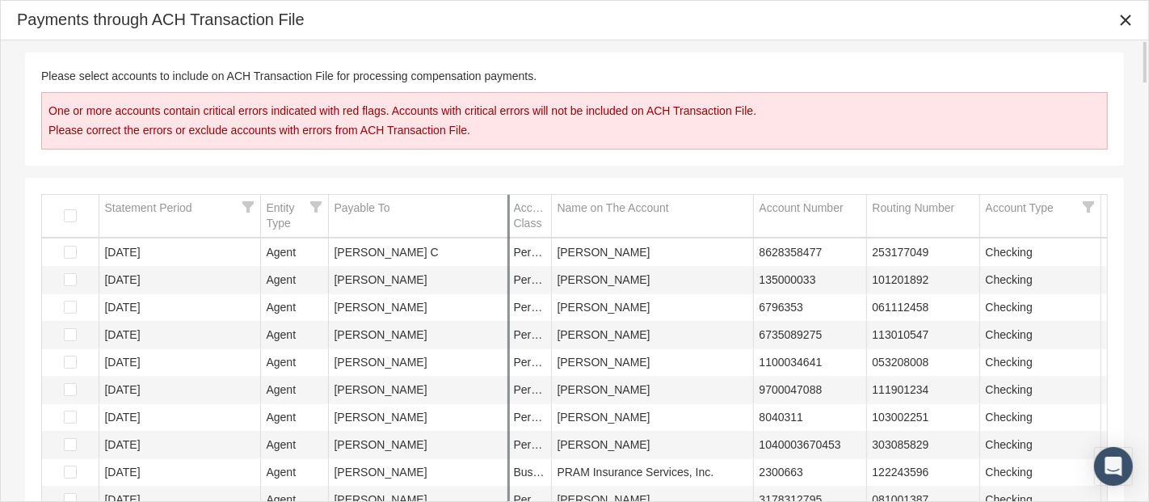
drag, startPoint x: 406, startPoint y: 223, endPoint x: 507, endPoint y: 230, distance: 101.3
click at [364, 209] on div "Payable To" at bounding box center [362, 207] width 56 height 15
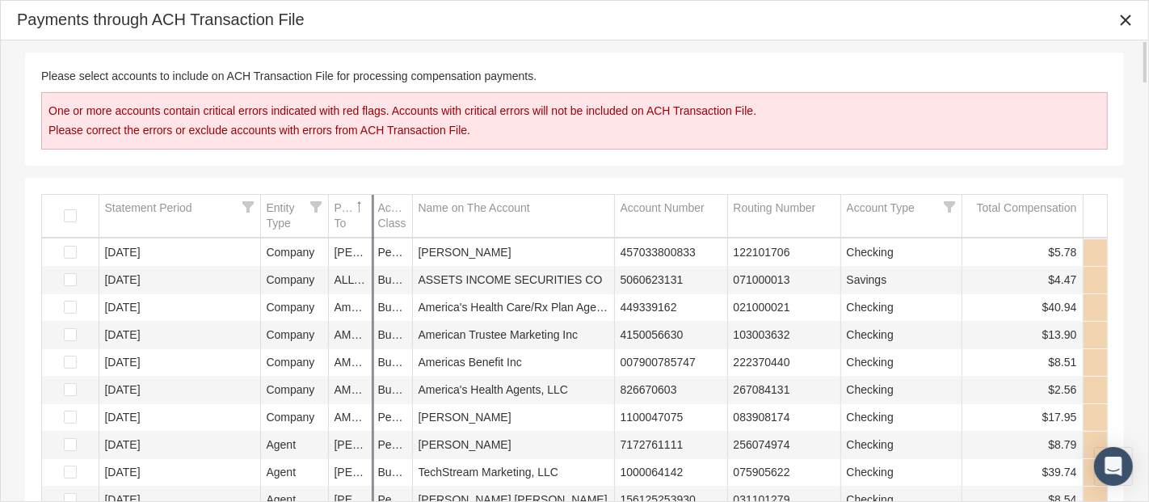
drag, startPoint x: 368, startPoint y: 221, endPoint x: 535, endPoint y: 228, distance: 166.6
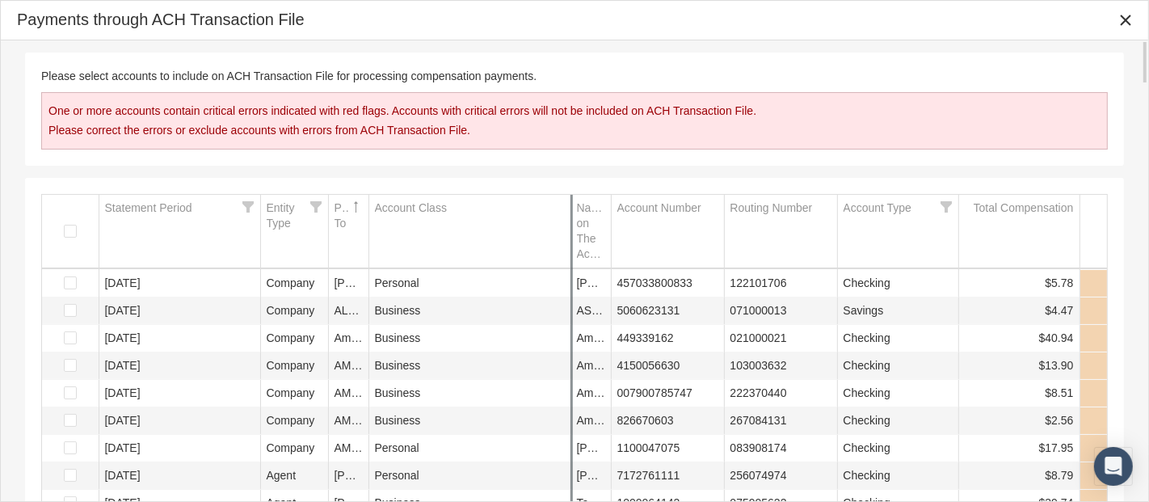
drag, startPoint x: 410, startPoint y: 220, endPoint x: 647, endPoint y: 238, distance: 237.4
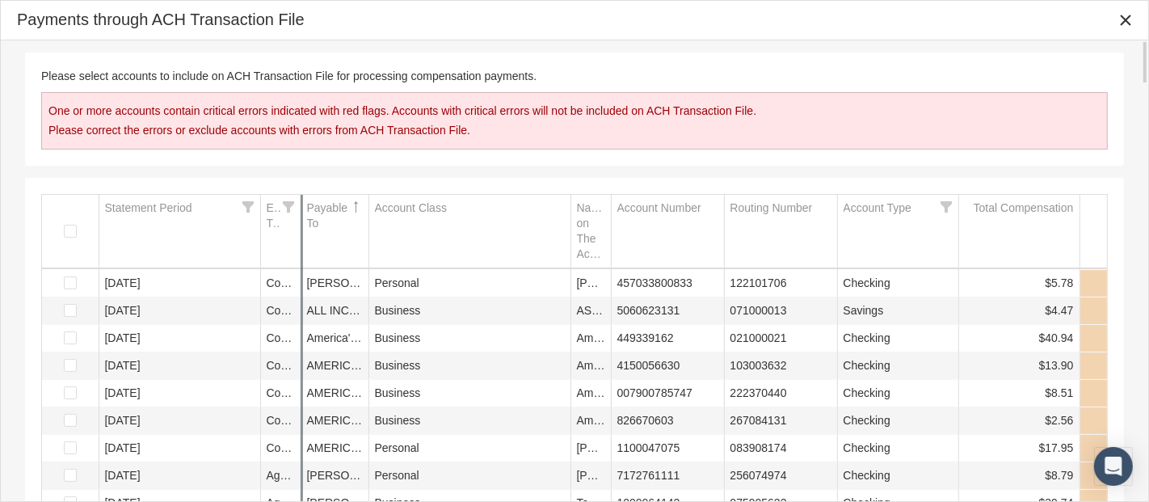
drag, startPoint x: 316, startPoint y: 236, endPoint x: 270, endPoint y: 229, distance: 46.6
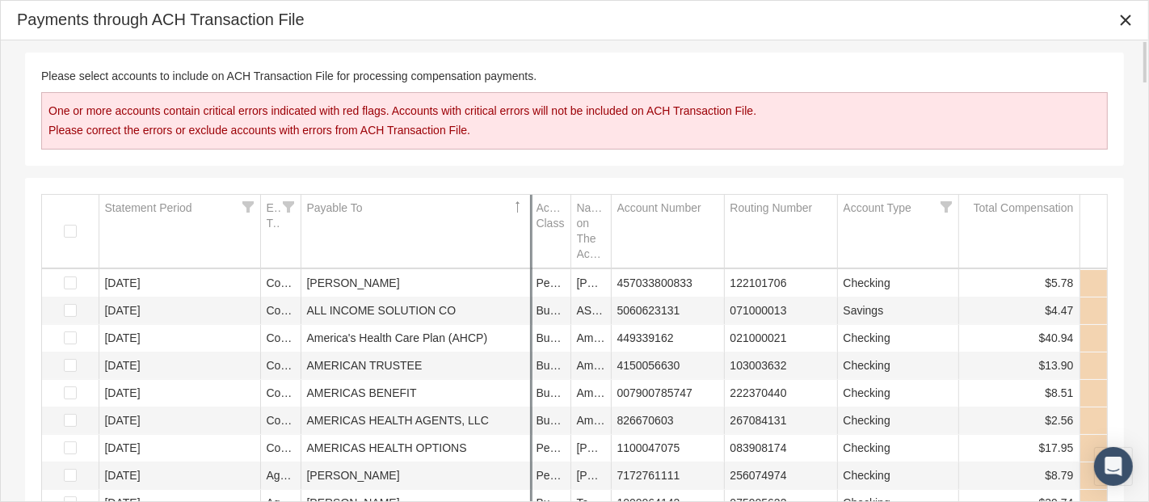
drag, startPoint x: 368, startPoint y: 225, endPoint x: 553, endPoint y: 247, distance: 187.1
click at [67, 229] on span "Select all" at bounding box center [70, 231] width 13 height 13
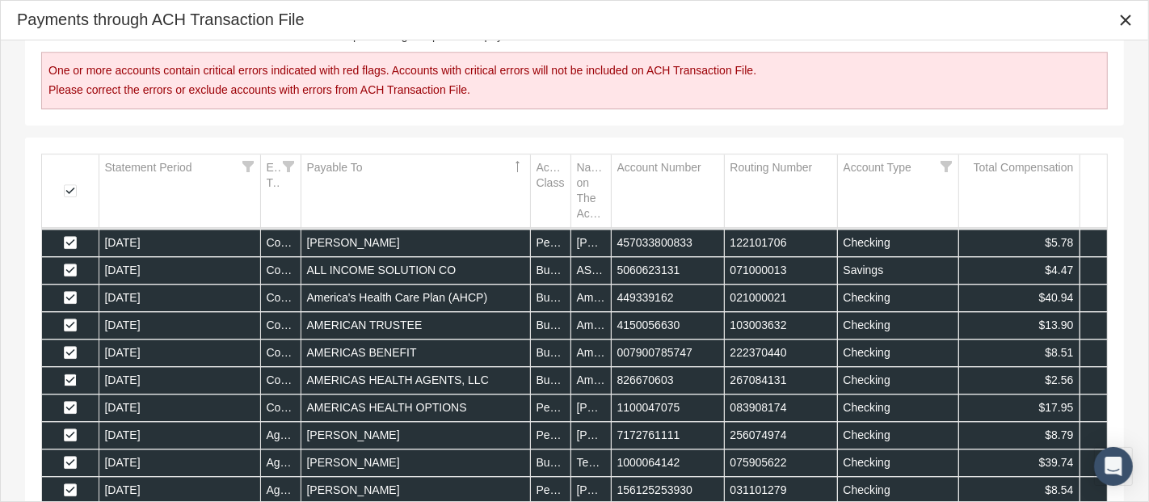
scroll to position [40, 0]
click at [69, 379] on span "Select row" at bounding box center [70, 379] width 13 height 13
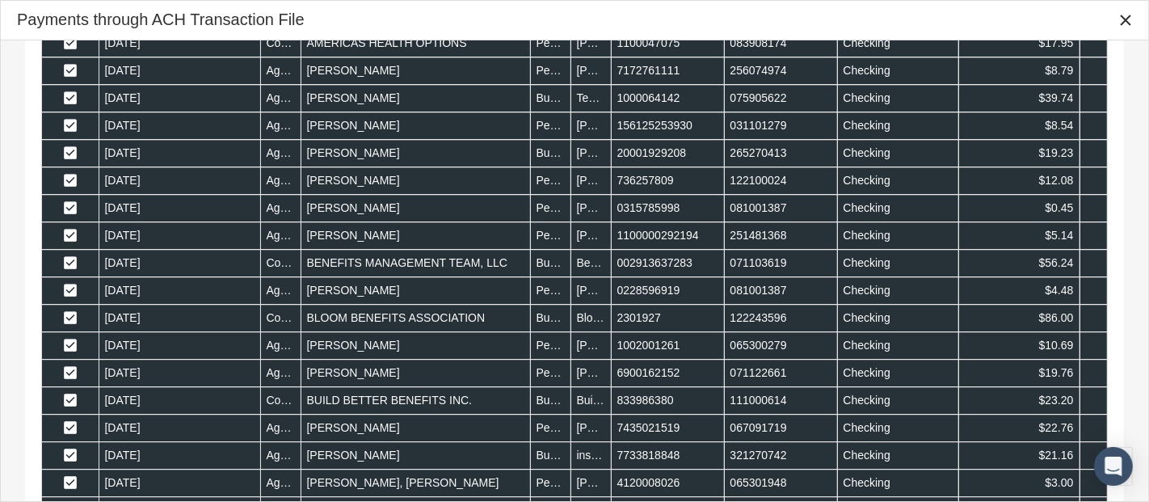
scroll to position [444, 0]
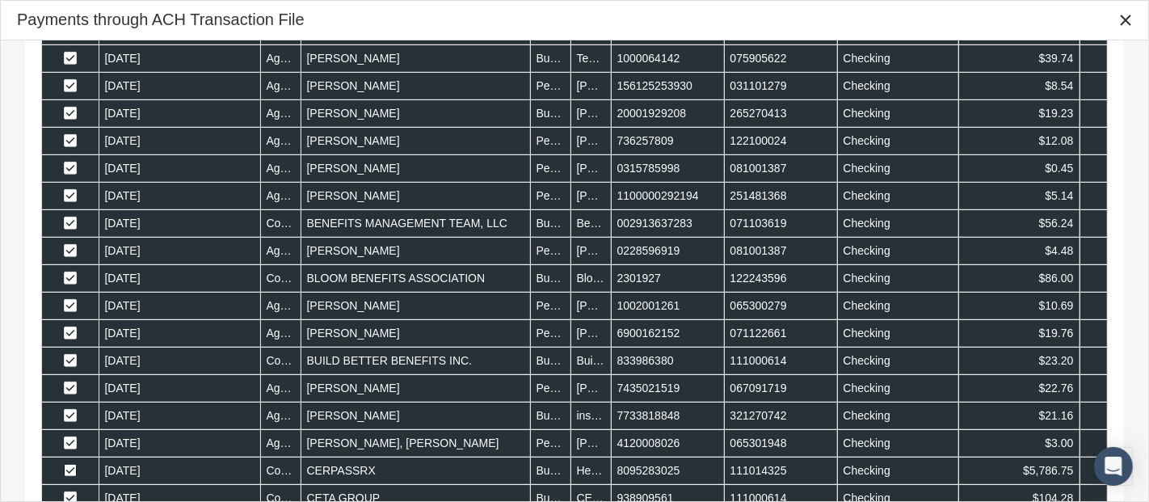
click at [69, 465] on span "Select row" at bounding box center [70, 470] width 13 height 13
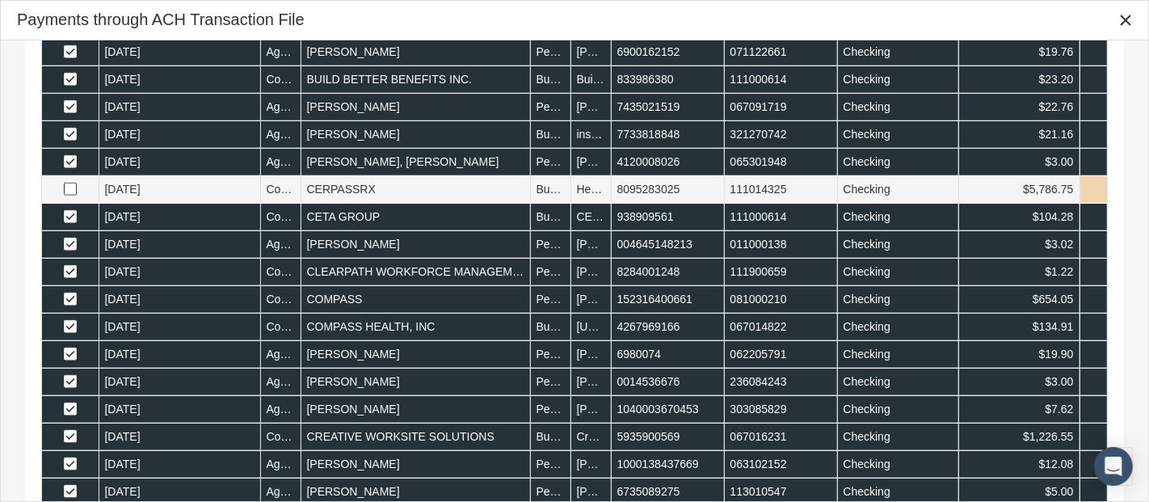
scroll to position [766, 0]
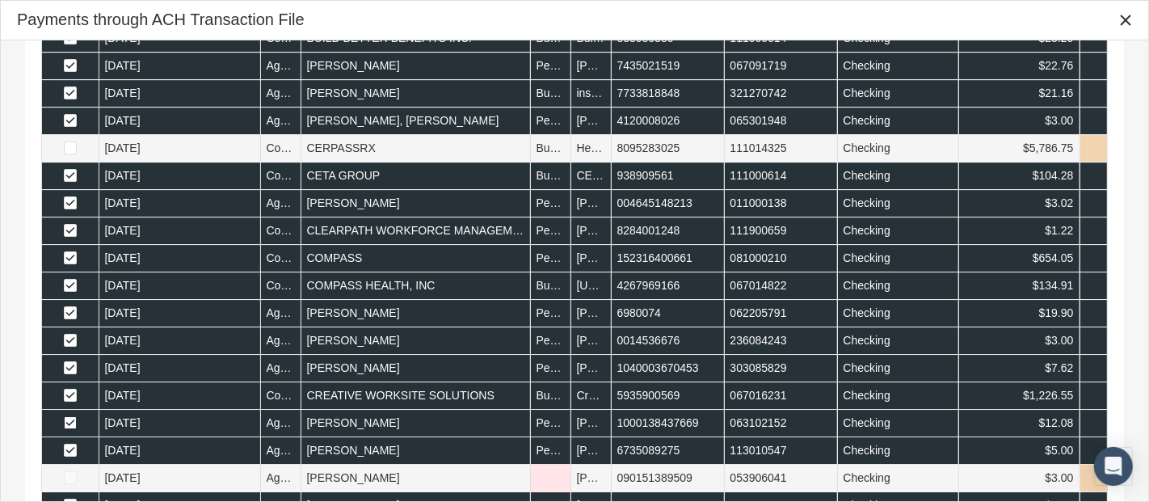
click at [65, 416] on span "Select row" at bounding box center [70, 422] width 13 height 13
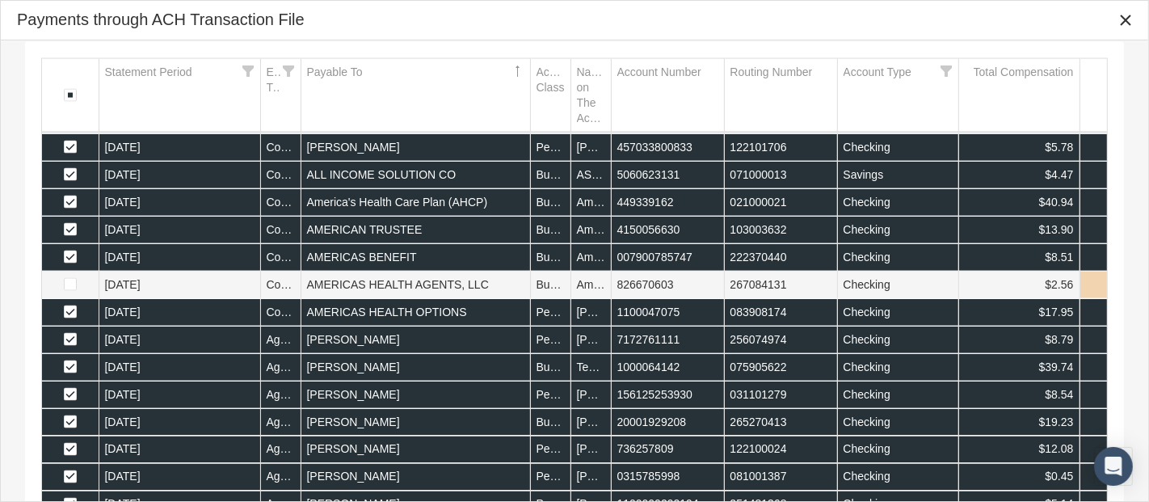
scroll to position [96, 0]
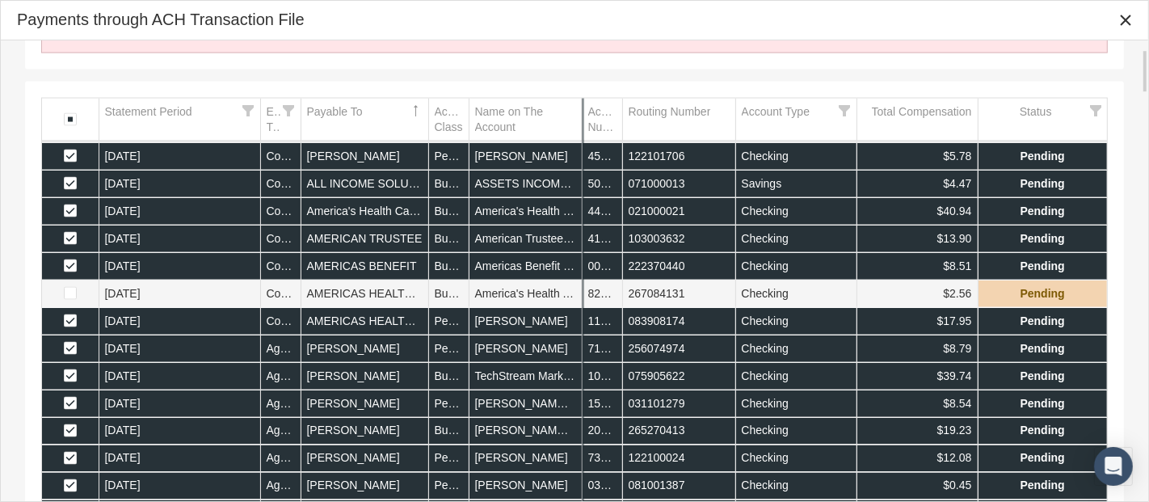
drag, startPoint x: 676, startPoint y: 127, endPoint x: 698, endPoint y: 128, distance: 21.8
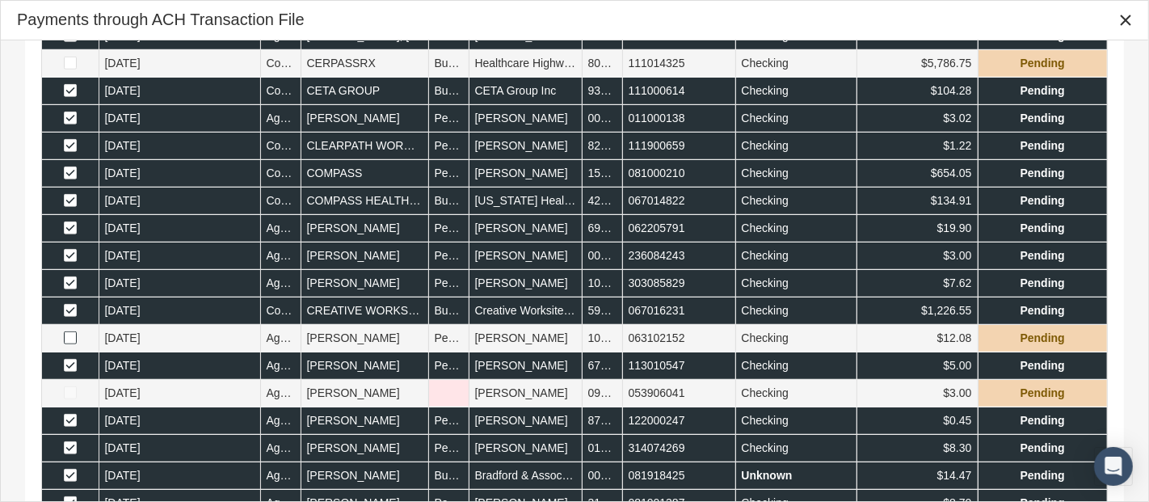
scroll to position [861, 0]
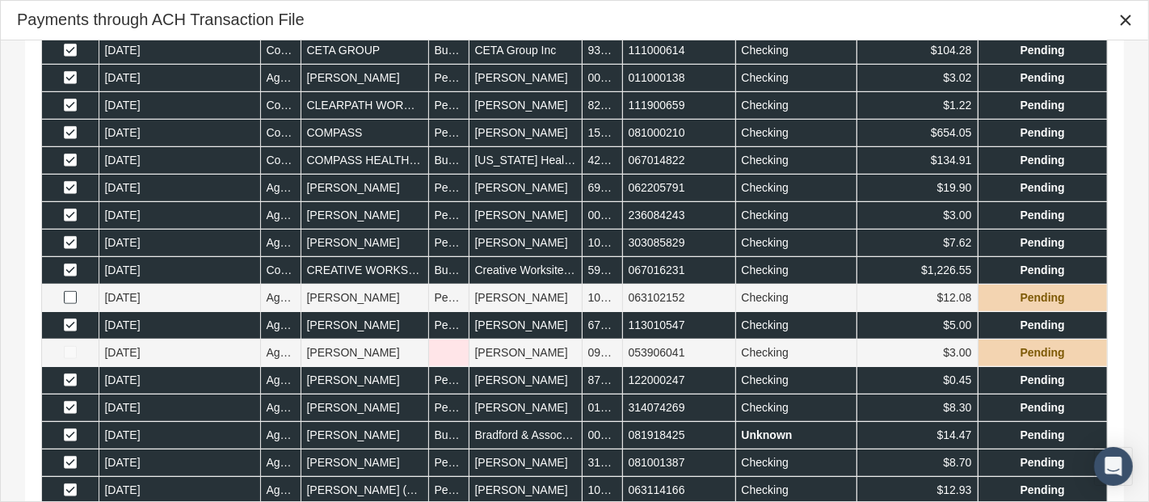
click at [450, 354] on td "Data grid" at bounding box center [448, 352] width 40 height 27
click at [456, 352] on div "Select" at bounding box center [455, 352] width 26 height 25
click at [447, 379] on div "Personal" at bounding box center [449, 375] width 36 height 27
type input "Personal"
click at [451, 373] on td "Personal" at bounding box center [448, 379] width 40 height 27
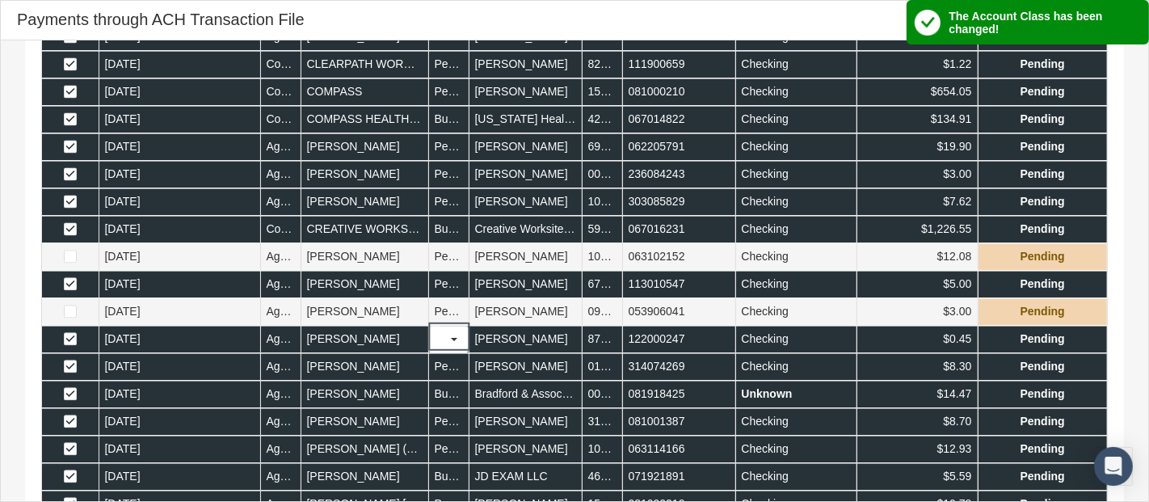
scroll to position [982, 0]
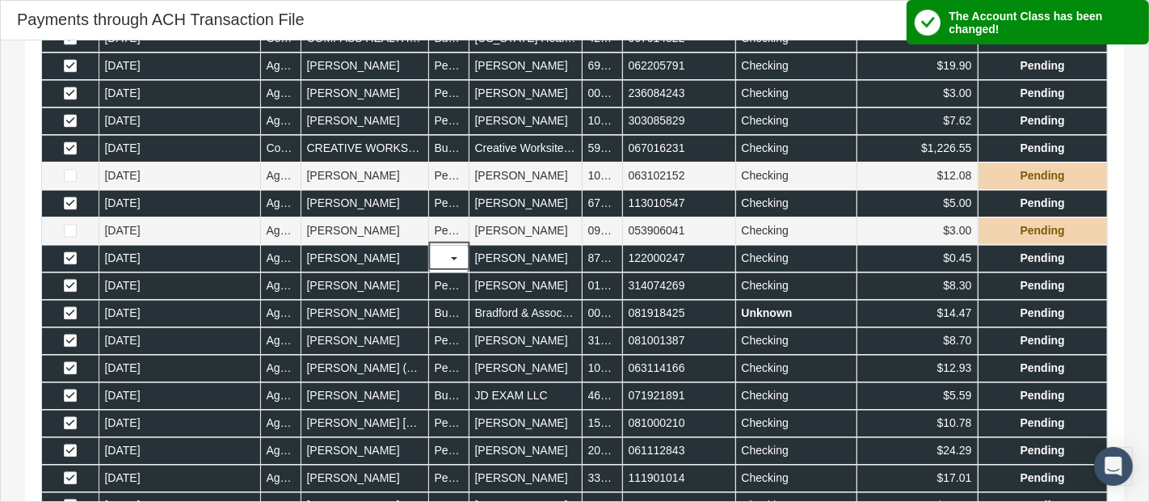
click at [625, 294] on td "314074269" at bounding box center [678, 285] width 113 height 27
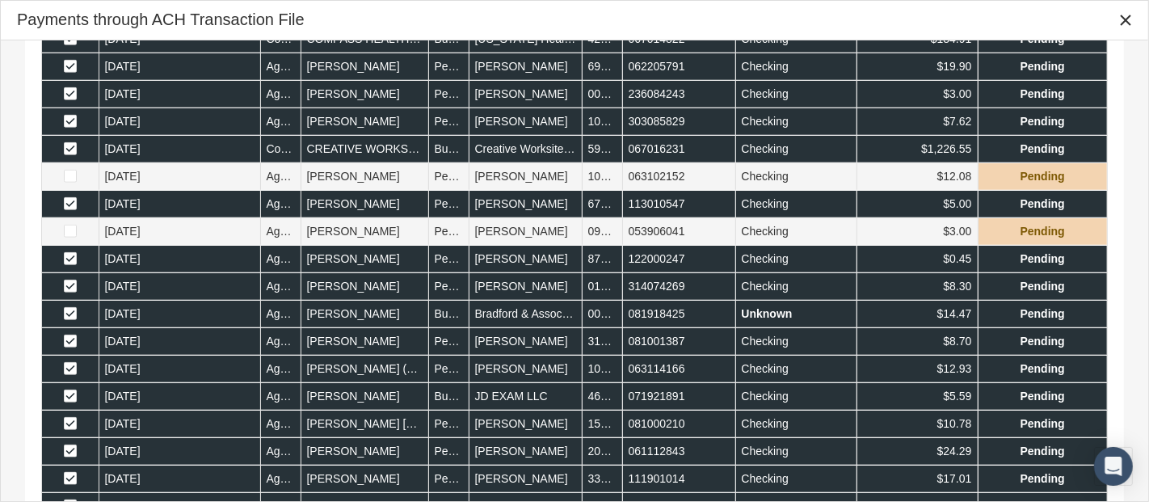
scroll to position [1023, 0]
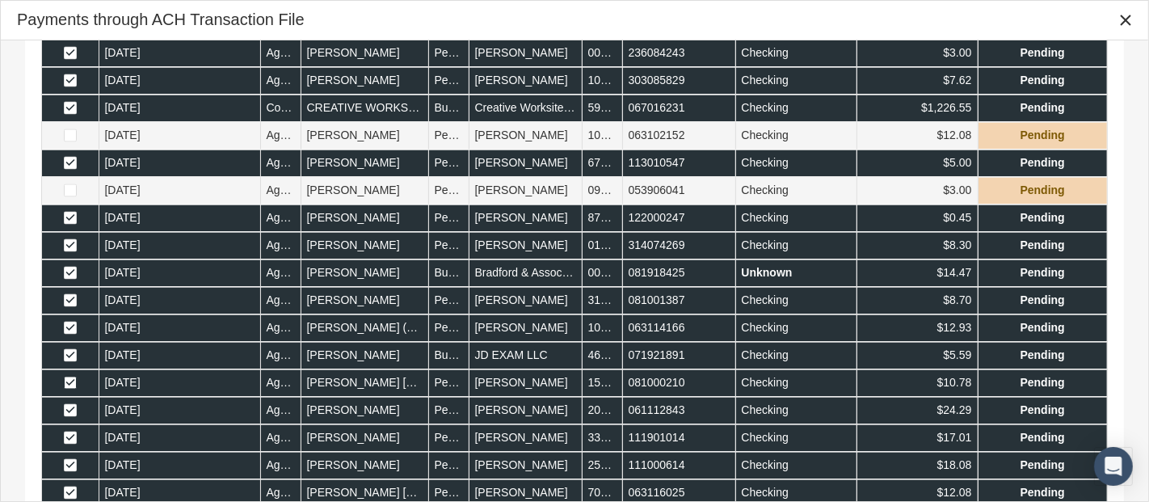
click at [69, 380] on span "Select row" at bounding box center [70, 382] width 13 height 13
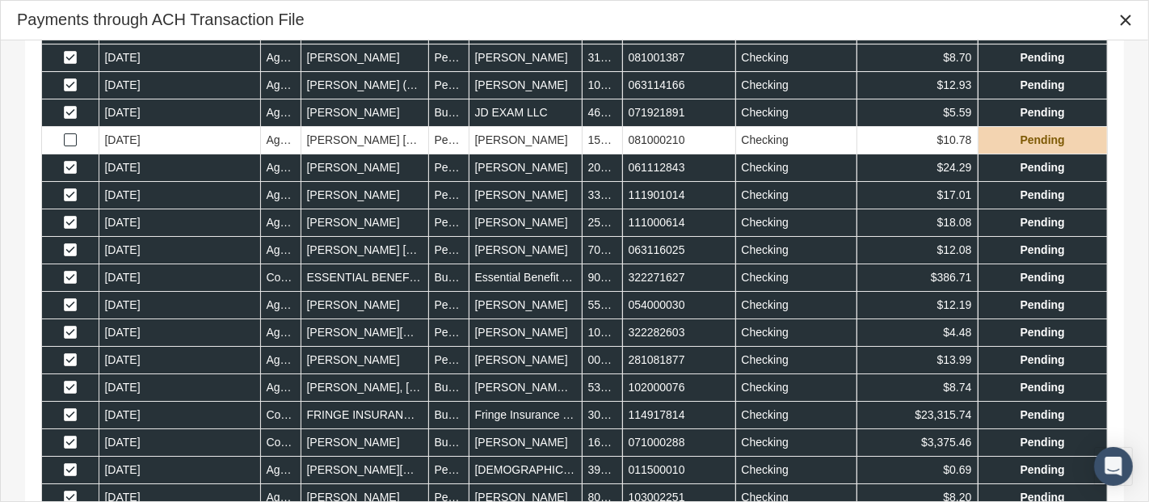
scroll to position [1306, 0]
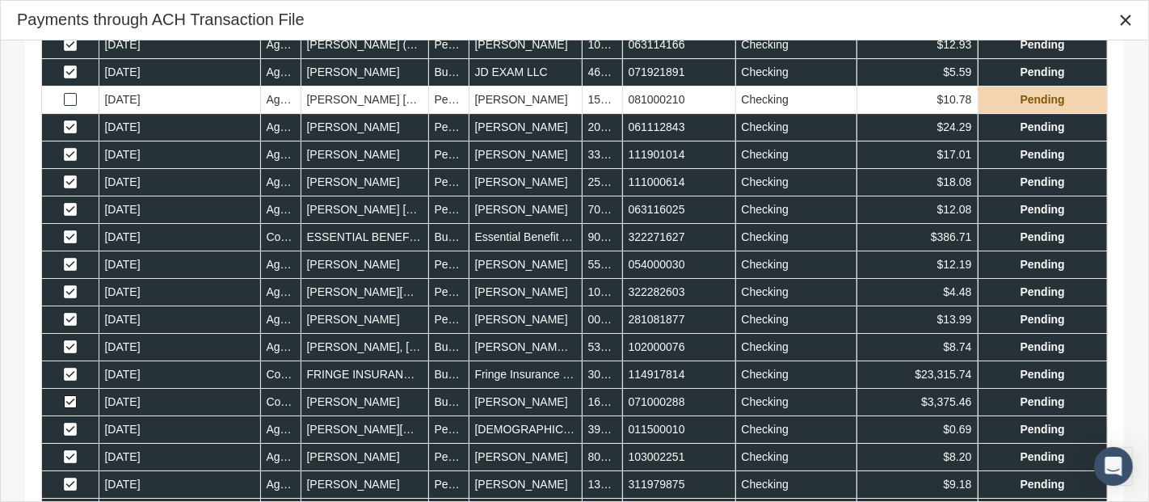
click at [69, 395] on span "Select row" at bounding box center [70, 401] width 13 height 13
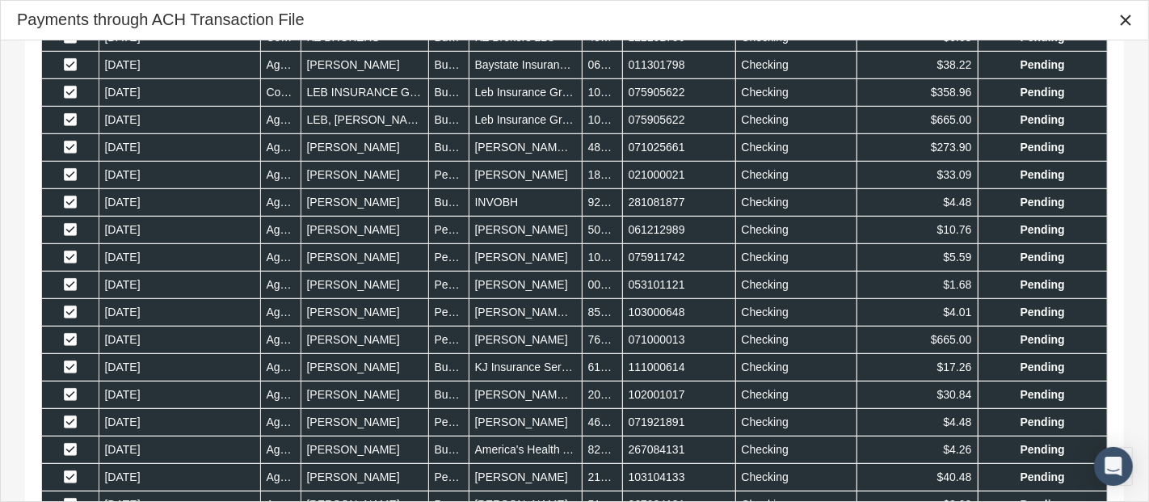
scroll to position [2315, 0]
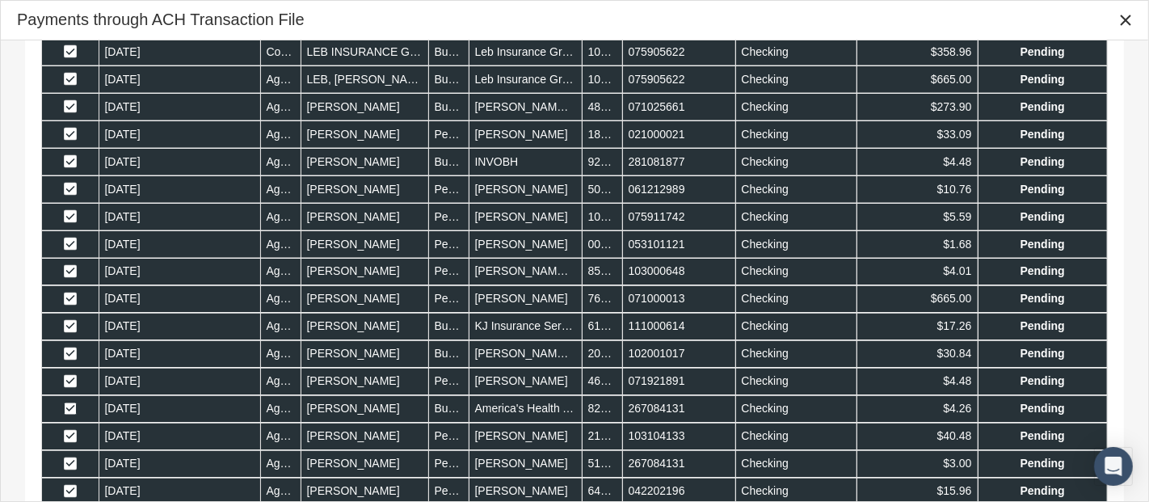
drag, startPoint x: 70, startPoint y: 400, endPoint x: 121, endPoint y: 402, distance: 51.0
click at [70, 402] on span "Select row" at bounding box center [70, 408] width 13 height 13
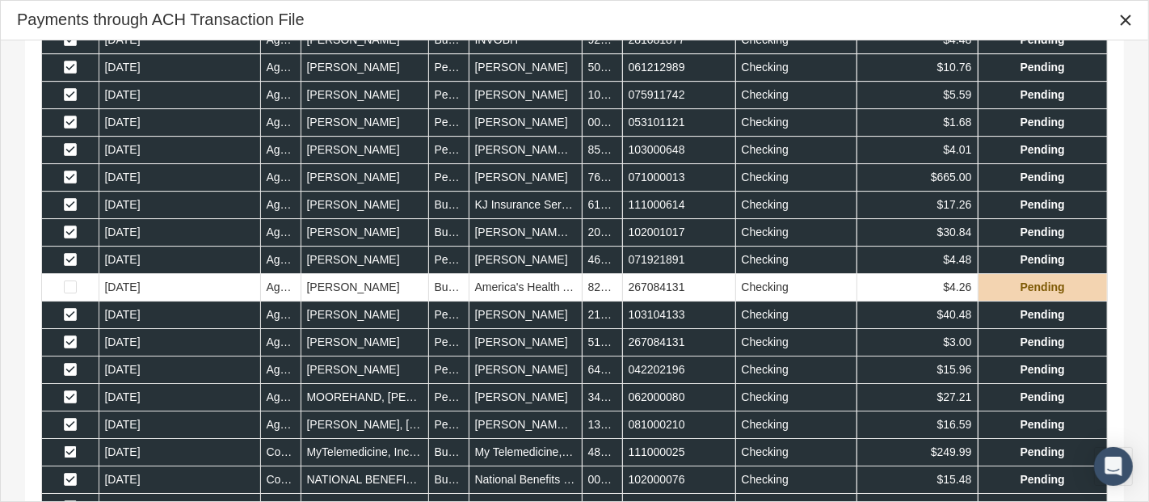
scroll to position [2437, 0]
click at [67, 445] on span "Select row" at bounding box center [70, 451] width 13 height 13
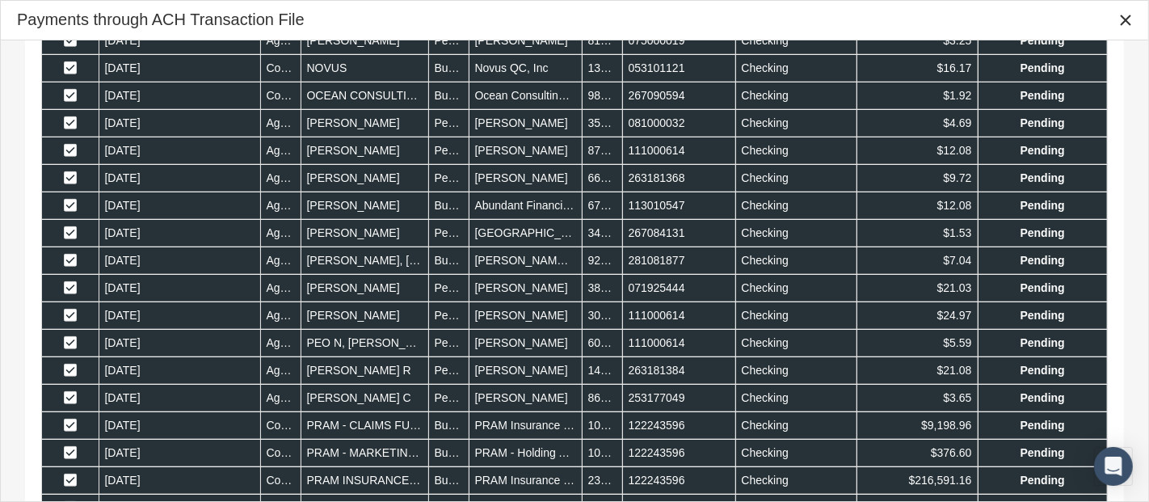
scroll to position [3164, 0]
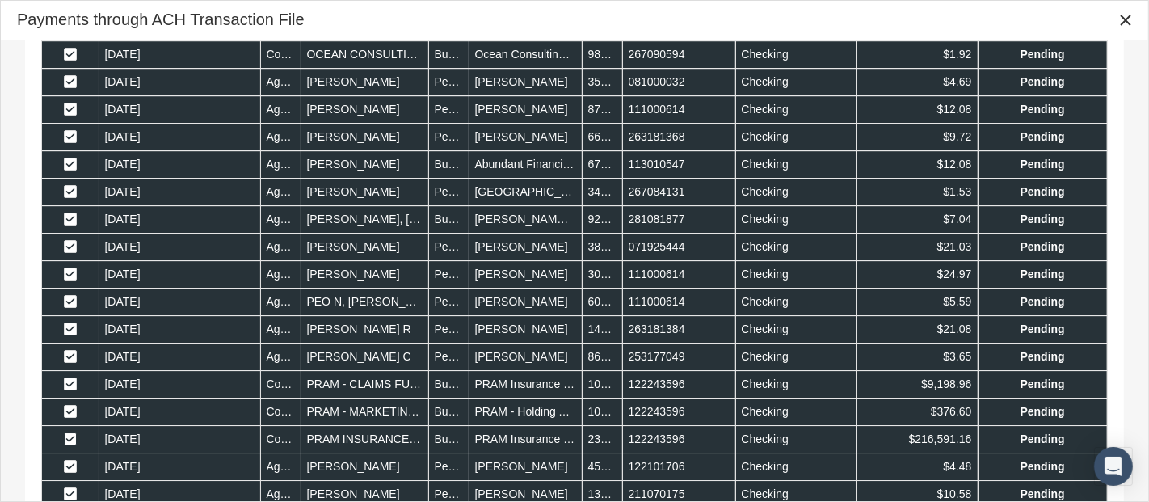
drag, startPoint x: 68, startPoint y: 423, endPoint x: 112, endPoint y: 424, distance: 44.4
click at [68, 432] on span "Select row" at bounding box center [70, 438] width 13 height 13
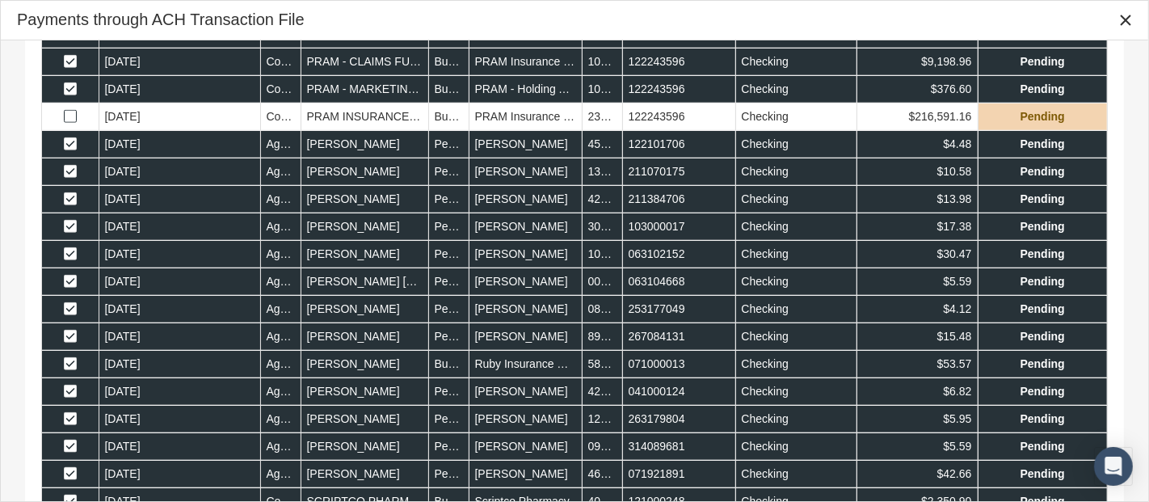
scroll to position [3527, 0]
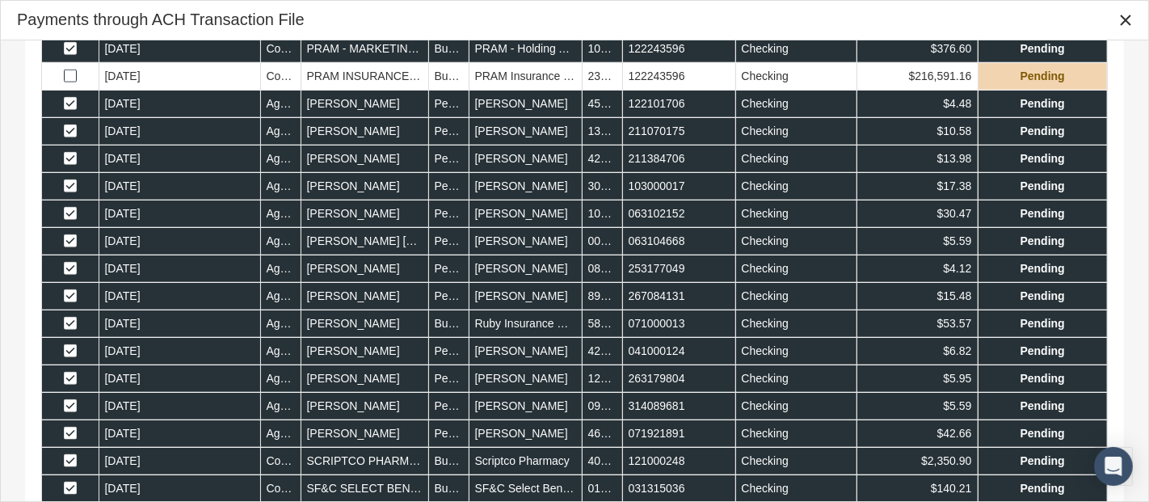
click at [73, 454] on span "Select row" at bounding box center [70, 460] width 13 height 13
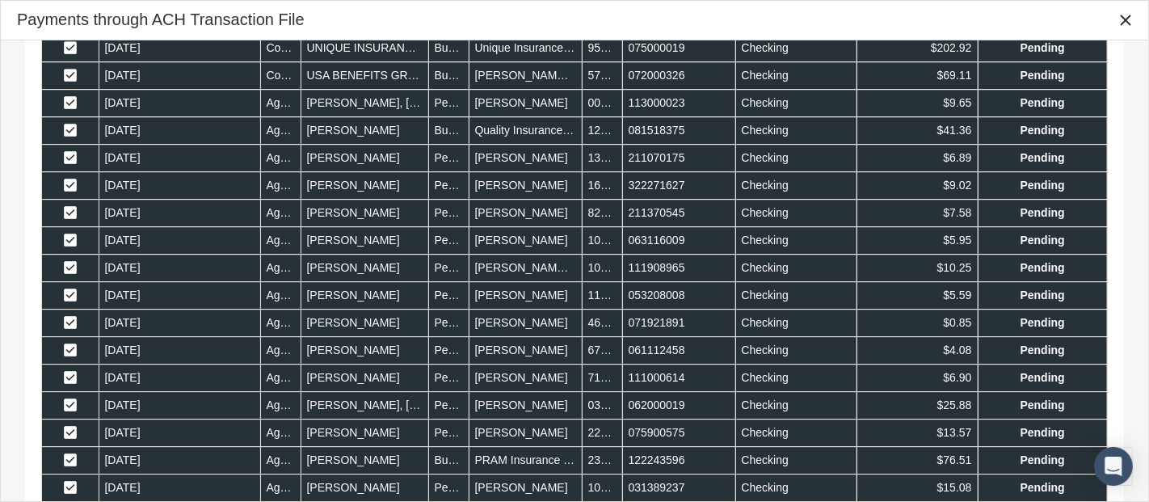
scroll to position [4254, 0]
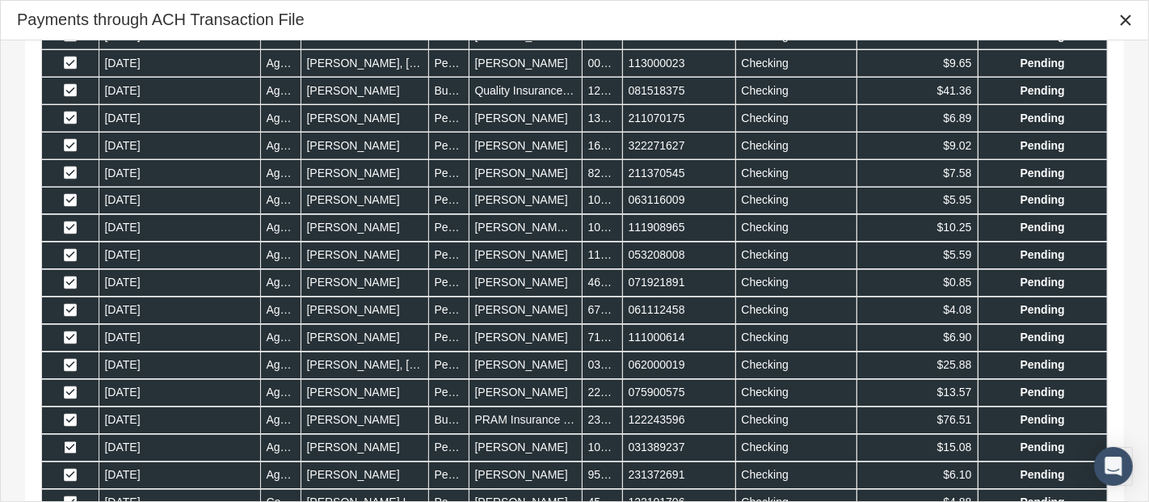
click at [65, 441] on span "Select row" at bounding box center [70, 447] width 13 height 13
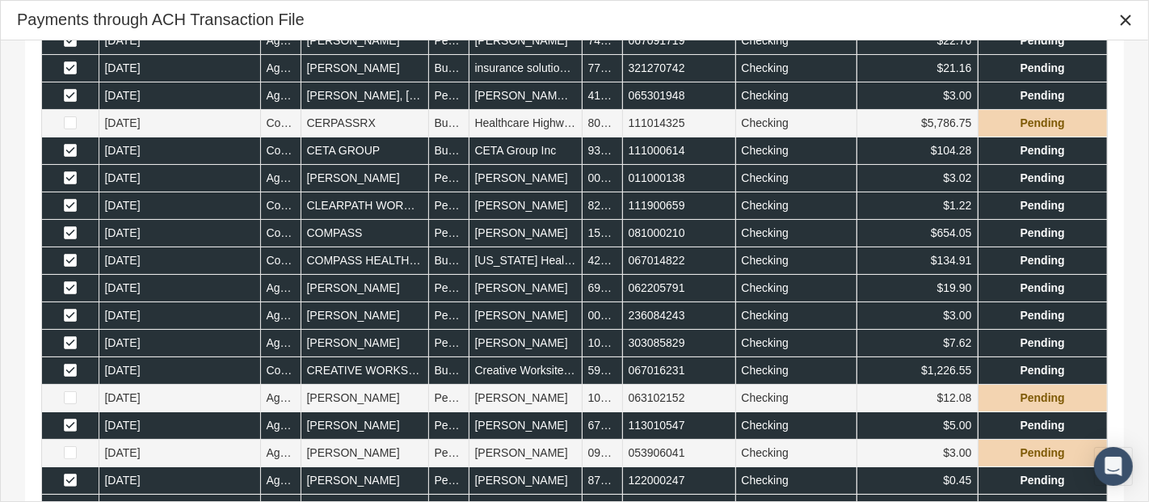
scroll to position [801, 0]
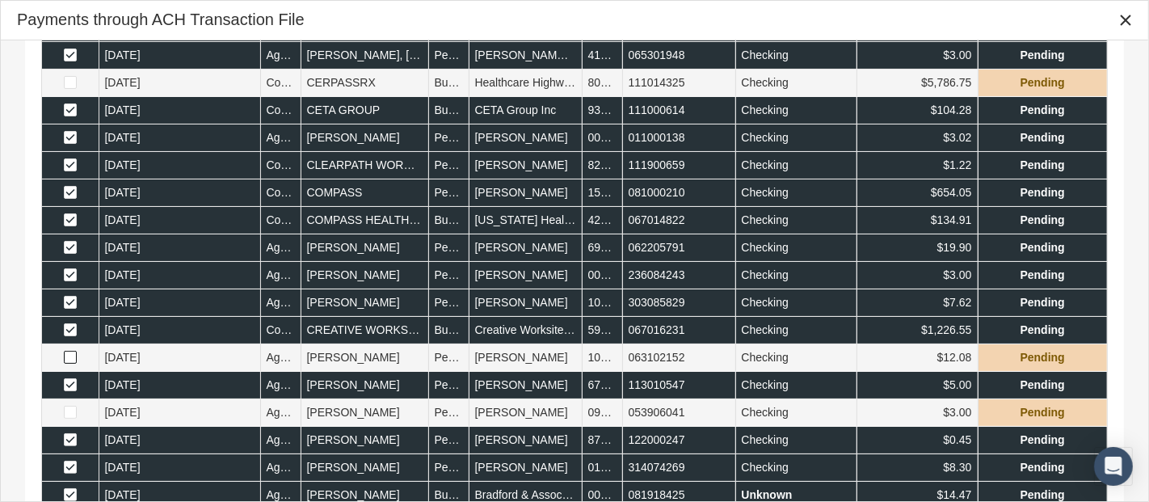
click at [70, 355] on span "Select row" at bounding box center [70, 357] width 13 height 13
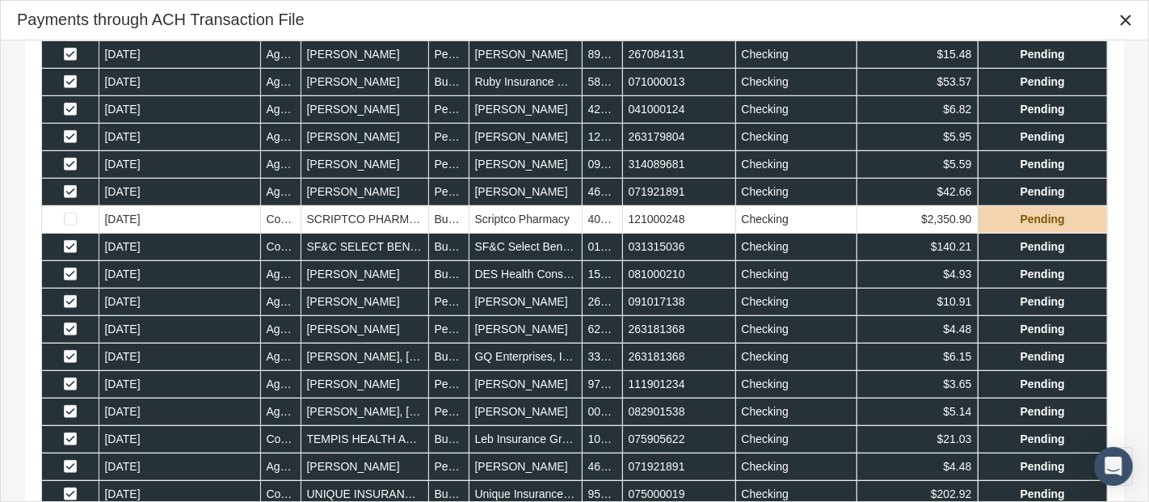
scroll to position [3729, 0]
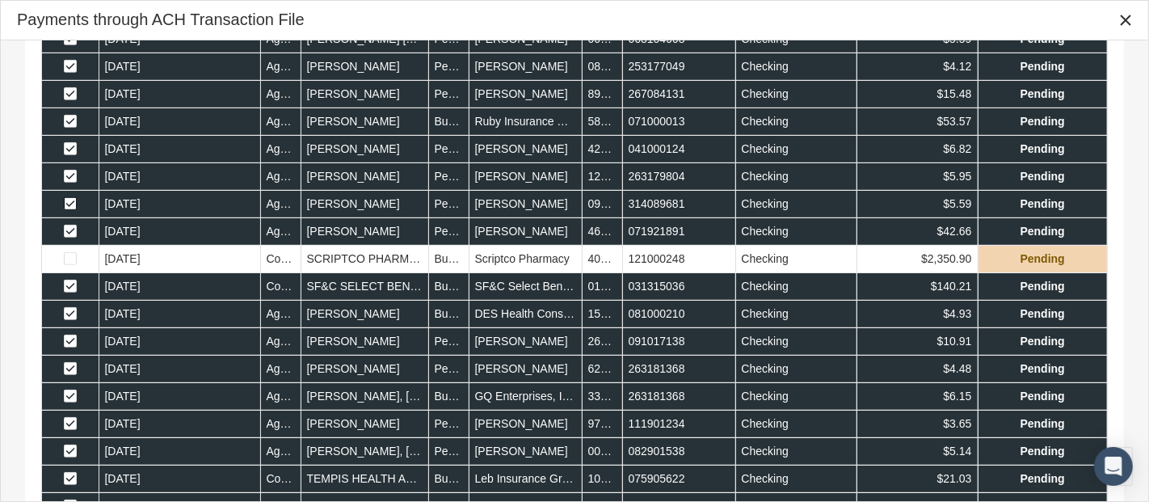
click at [70, 197] on span "Select row" at bounding box center [70, 203] width 13 height 13
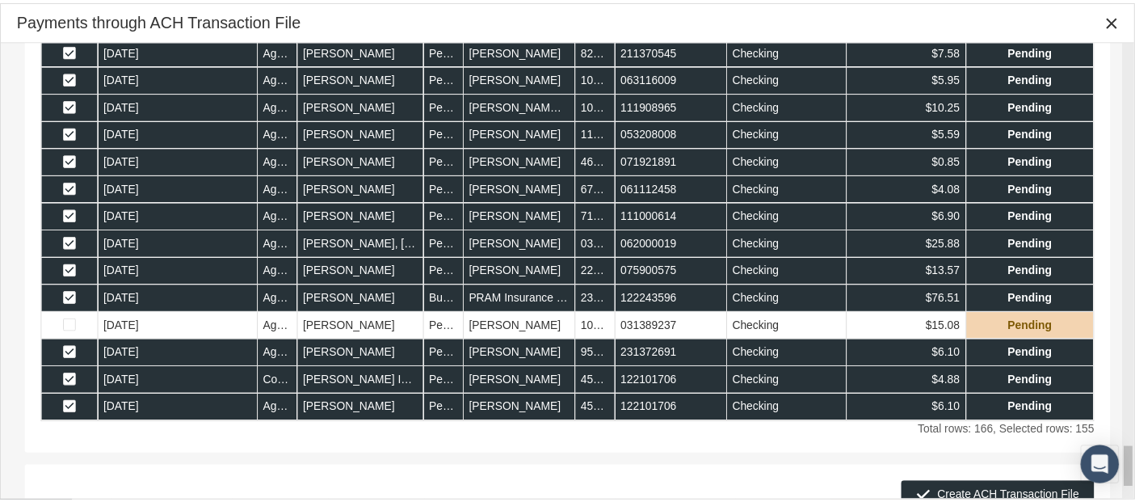
scroll to position [4399, 0]
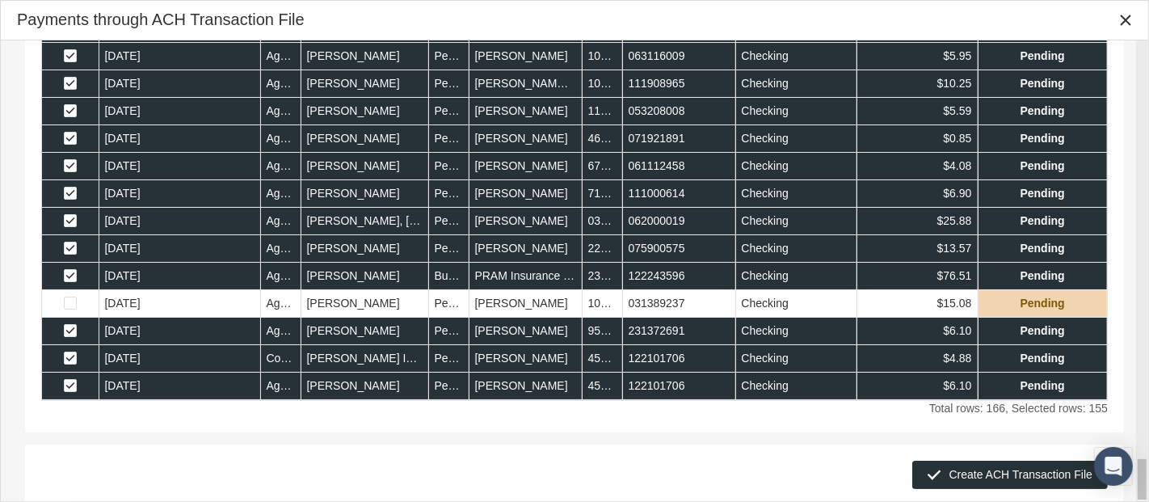
drag, startPoint x: 1140, startPoint y: 172, endPoint x: 1148, endPoint y: 537, distance: 365.3
click at [1134, 466] on html "Toggle Fullscreen Toggle navigation Toggle menubar Toggle fullscreen Profile Lo…" at bounding box center [574, 215] width 1149 height 502
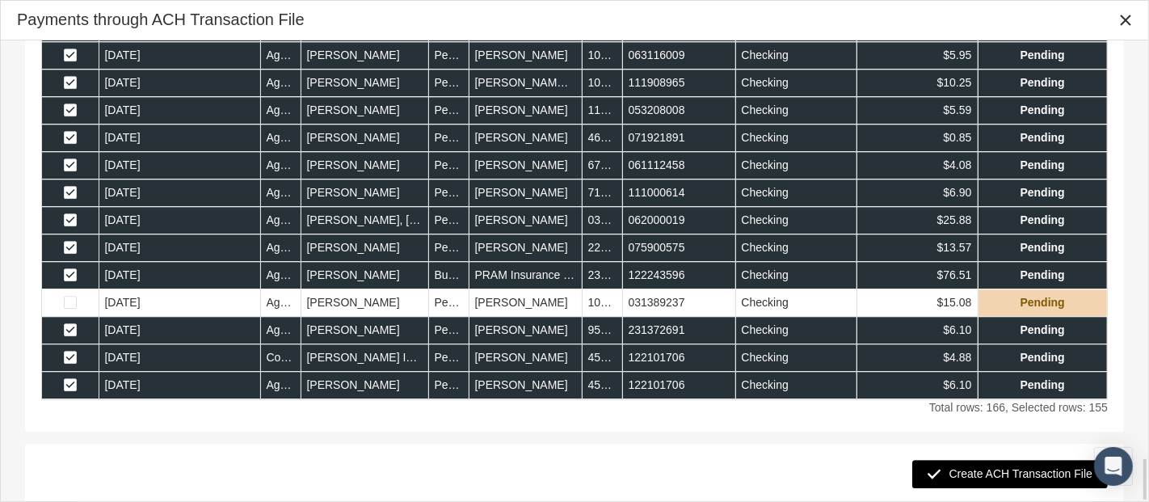
click at [982, 467] on span "Create ACH Transaction File" at bounding box center [1020, 473] width 143 height 13
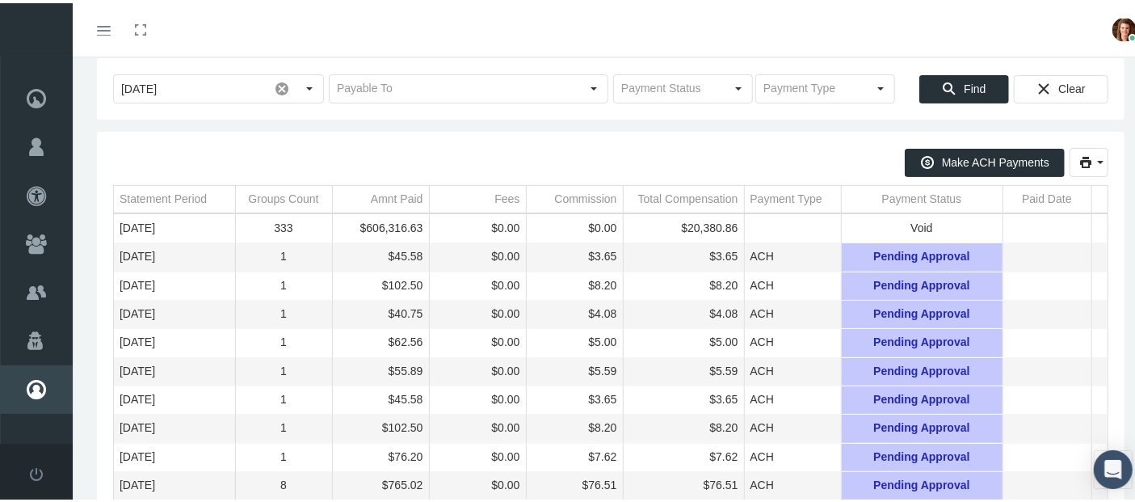
scroll to position [0, 0]
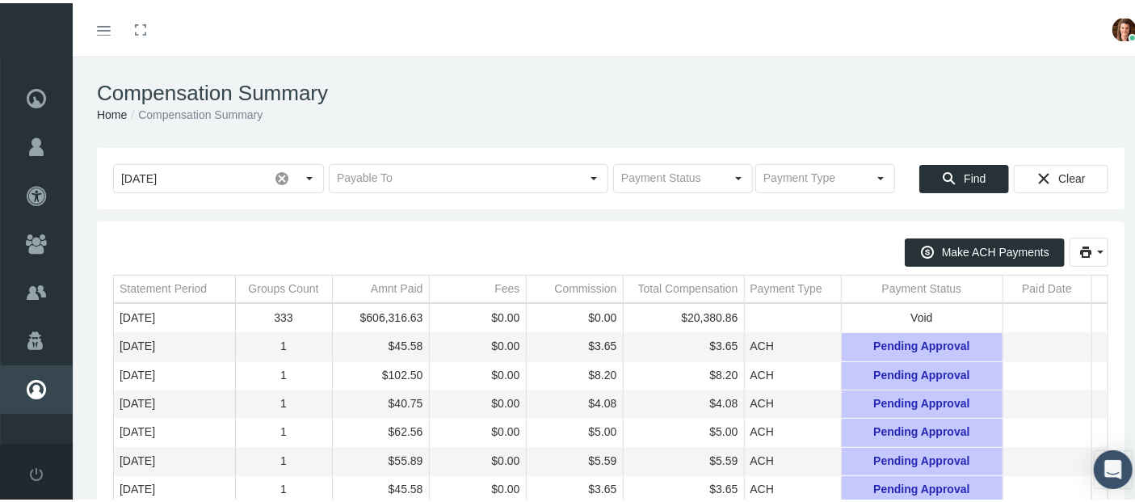
click at [895, 288] on div "Payment Status" at bounding box center [922, 285] width 80 height 15
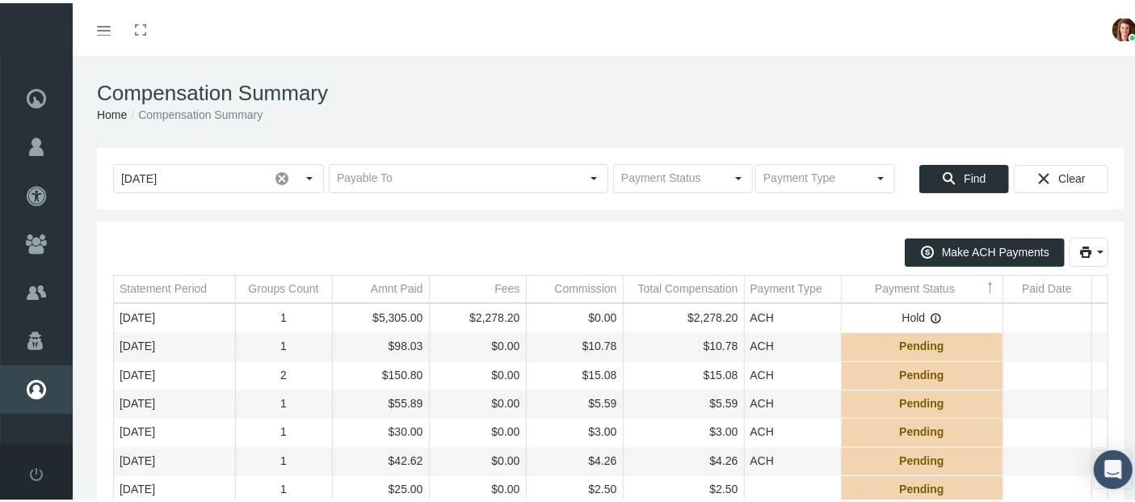
scroll to position [90, 0]
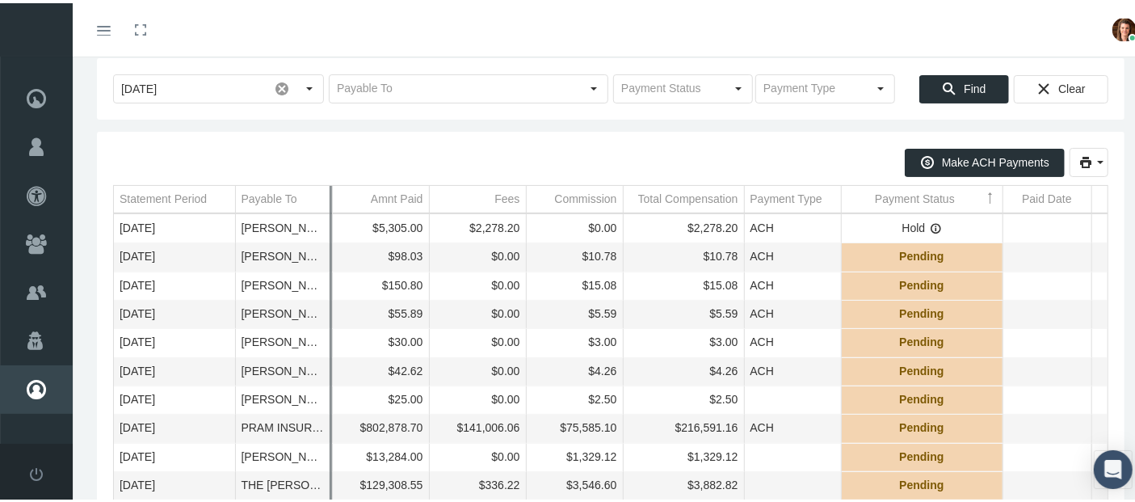
drag, startPoint x: 234, startPoint y: 196, endPoint x: 566, endPoint y: 234, distance: 333.5
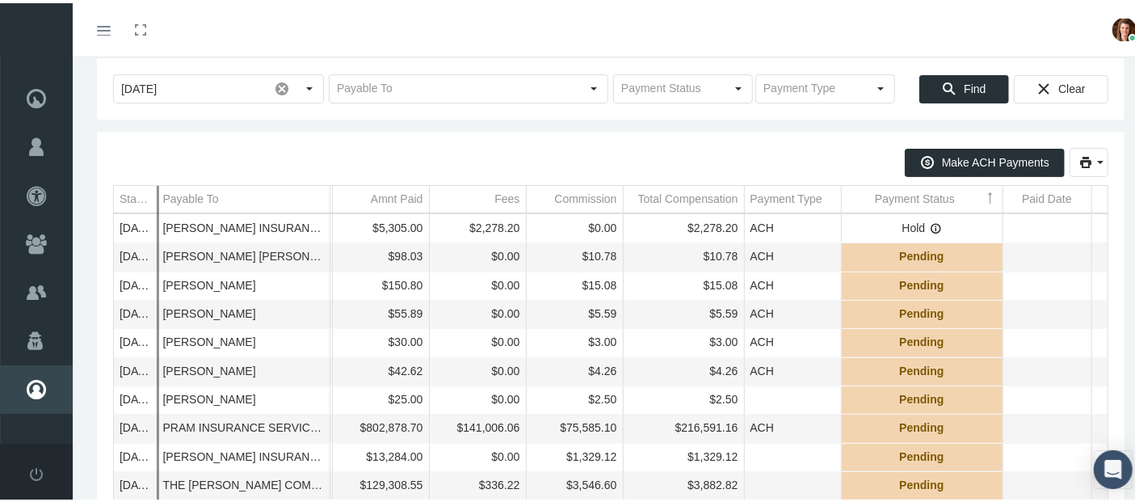
drag, startPoint x: 235, startPoint y: 191, endPoint x: 157, endPoint y: 179, distance: 79.2
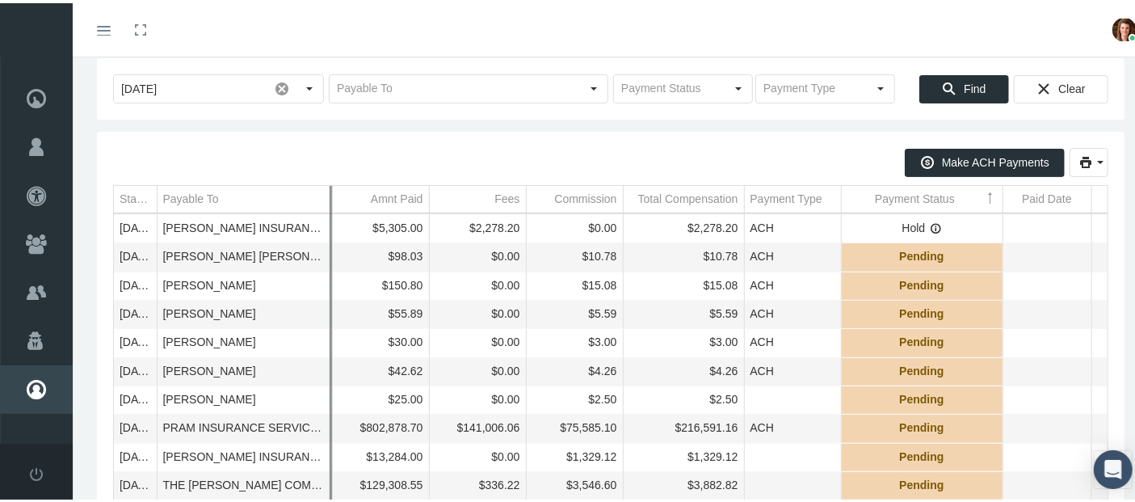
drag, startPoint x: 331, startPoint y: 191, endPoint x: 375, endPoint y: 197, distance: 44.0
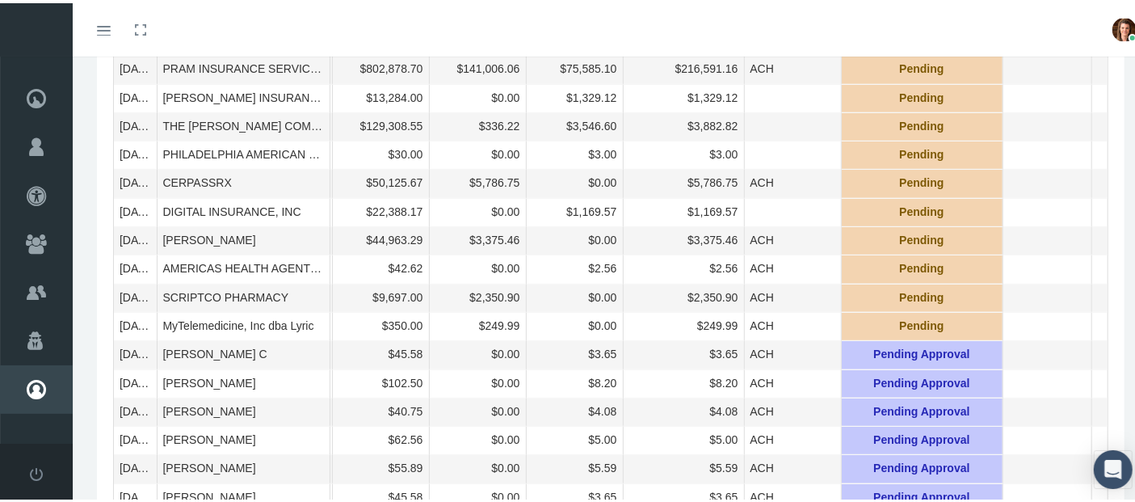
scroll to position [0, 0]
